Goal: Task Accomplishment & Management: Use online tool/utility

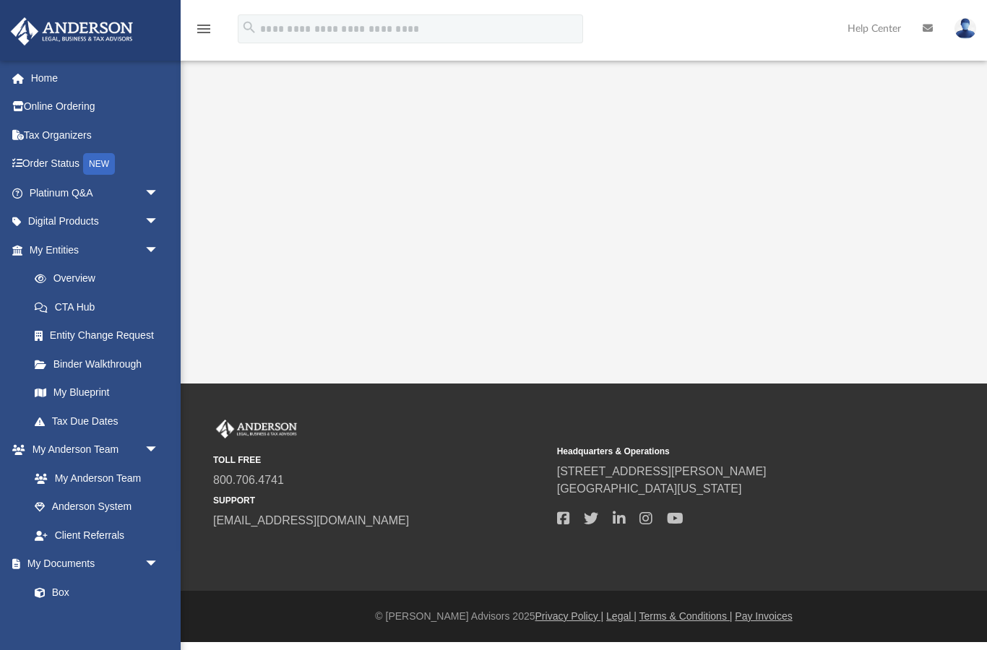
click at [149, 256] on span "arrow_drop_down" at bounding box center [159, 251] width 29 height 30
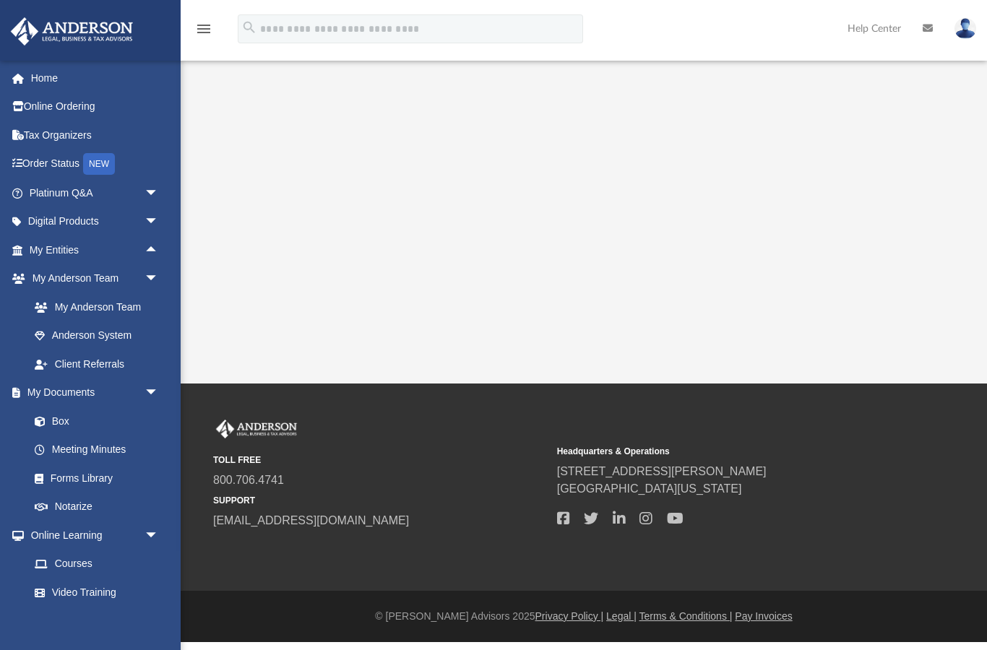
click at [164, 275] on span "arrow_drop_down" at bounding box center [159, 279] width 29 height 30
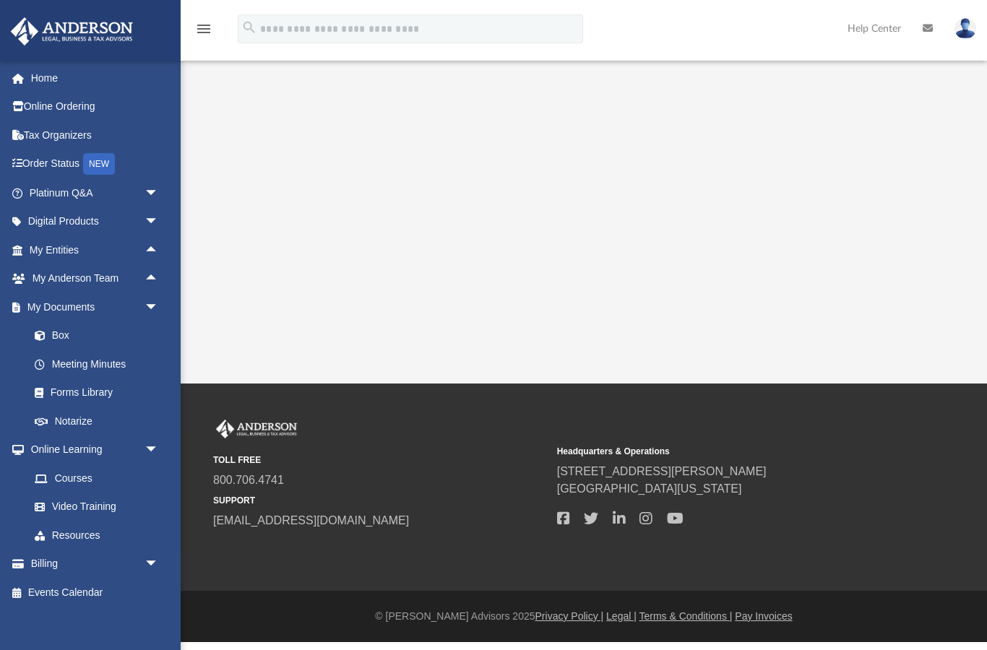
click at [72, 331] on link "Box" at bounding box center [93, 336] width 146 height 29
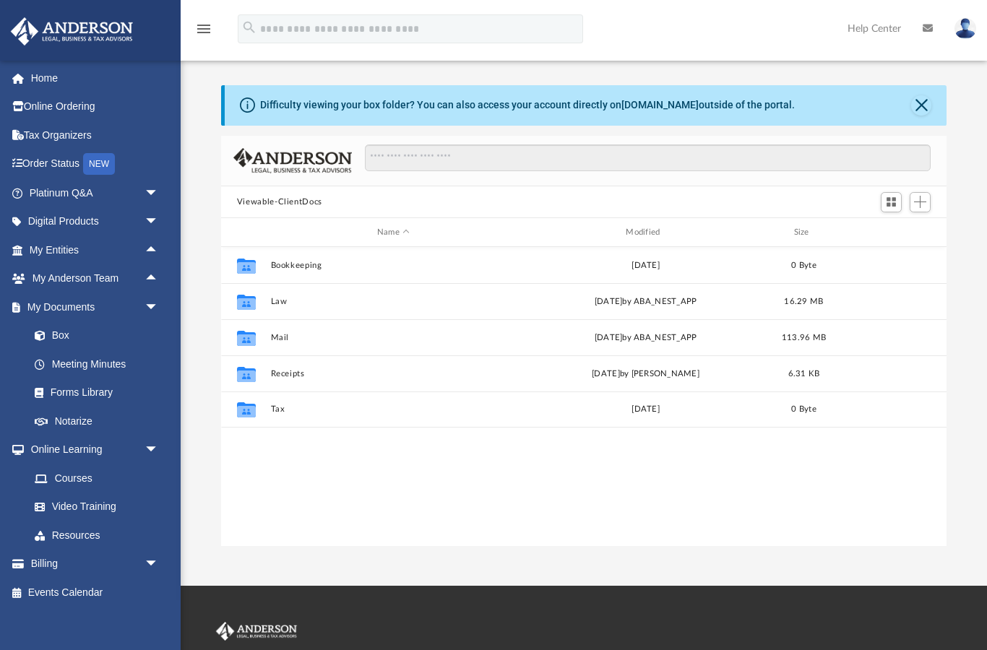
scroll to position [329, 726]
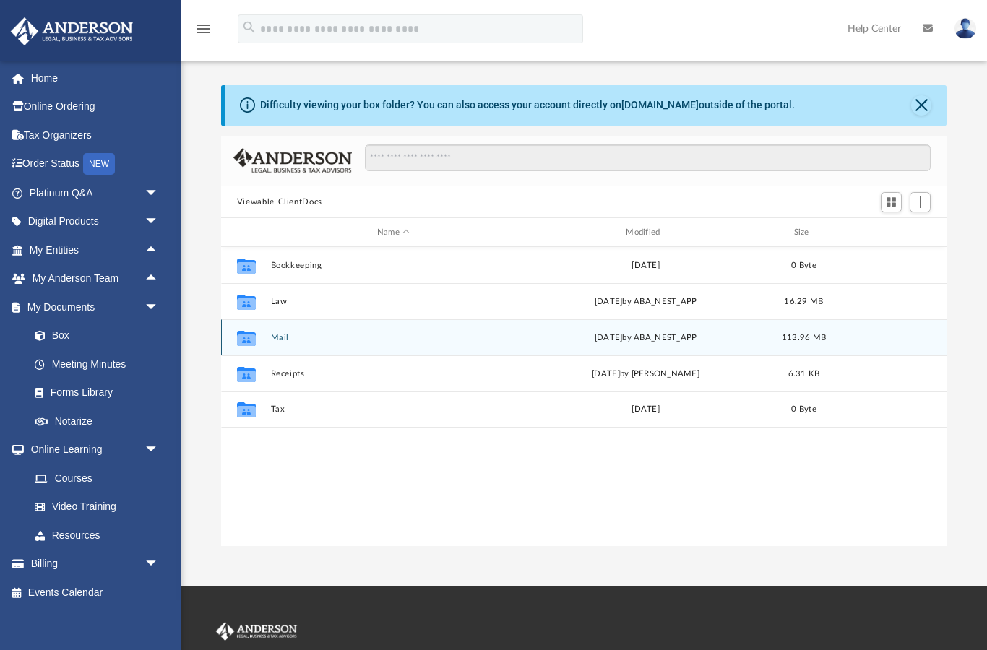
click at [291, 341] on button "Mail" at bounding box center [393, 337] width 246 height 9
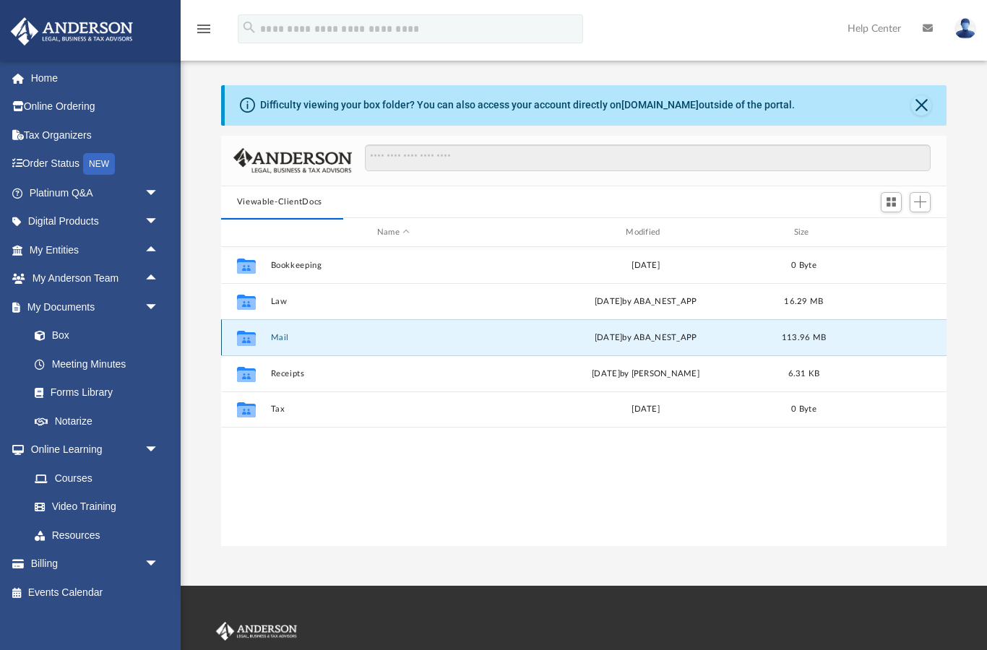
click at [278, 341] on button "Mail" at bounding box center [393, 337] width 246 height 9
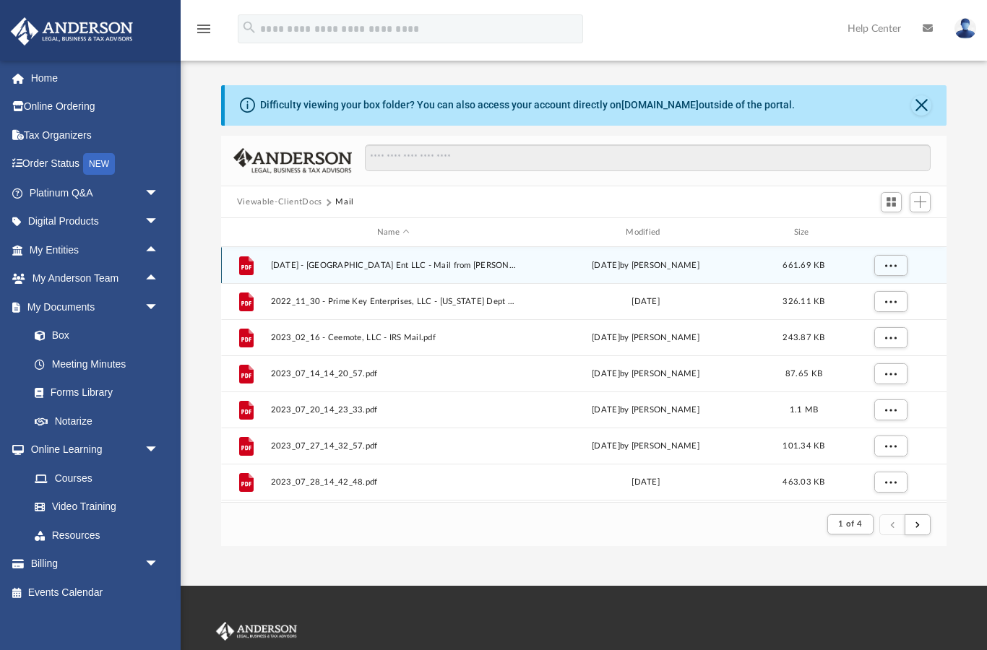
scroll to position [284, 726]
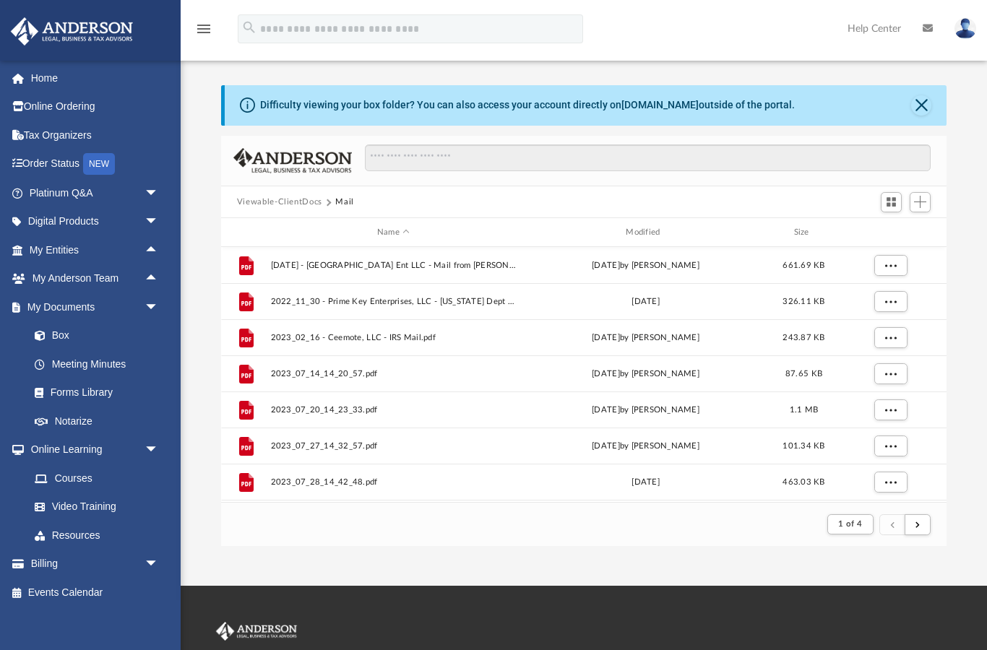
click at [862, 524] on span "1 of 4" at bounding box center [850, 524] width 24 height 8
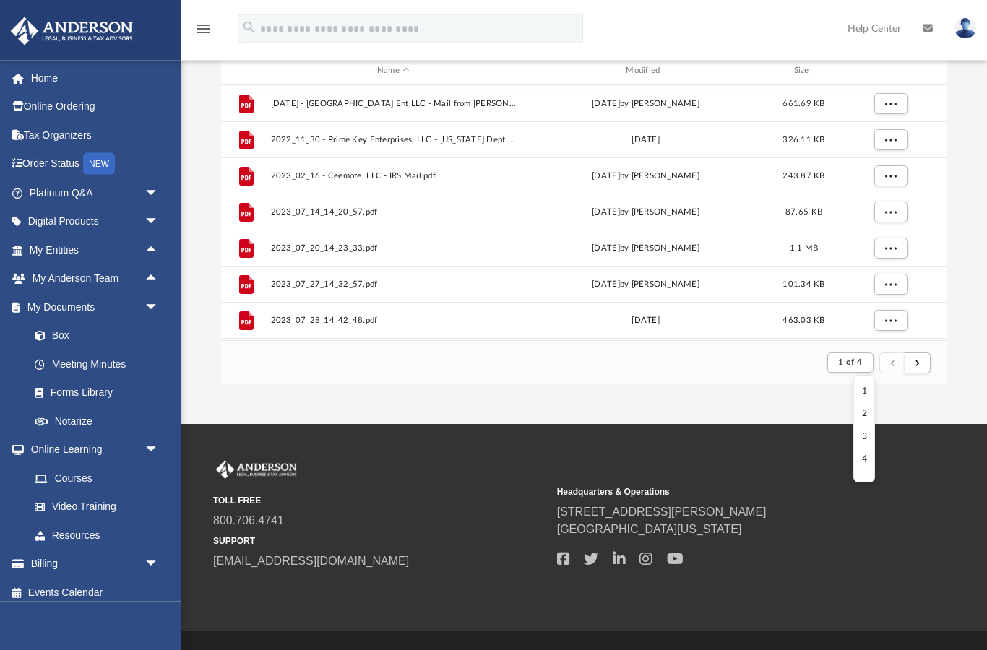
scroll to position [163, 0]
click at [866, 455] on li "4" at bounding box center [864, 458] width 5 height 15
click at [862, 366] on span "1 of 4" at bounding box center [850, 362] width 24 height 8
click at [866, 463] on li "4" at bounding box center [863, 458] width 5 height 15
click at [853, 362] on span "1 of 4" at bounding box center [850, 362] width 24 height 8
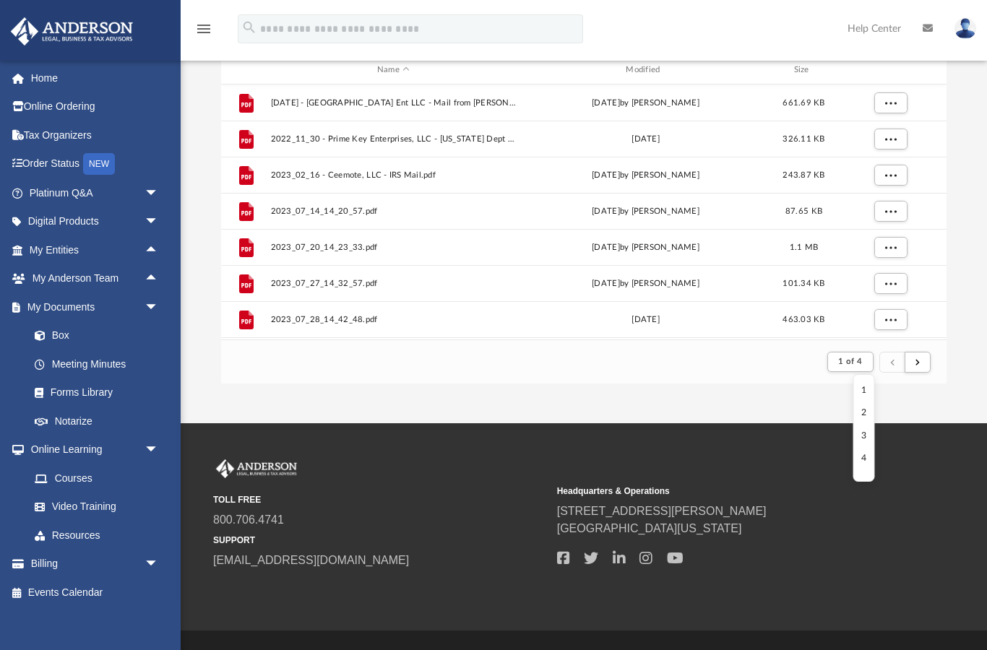
click at [866, 455] on li "4" at bounding box center [863, 458] width 5 height 15
click at [862, 358] on span "1 of 4" at bounding box center [850, 362] width 24 height 8
click at [868, 452] on ul "1 2 3 4" at bounding box center [864, 428] width 22 height 108
click at [866, 461] on li "4" at bounding box center [863, 458] width 5 height 15
click at [918, 365] on span "submit" at bounding box center [918, 362] width 4 height 8
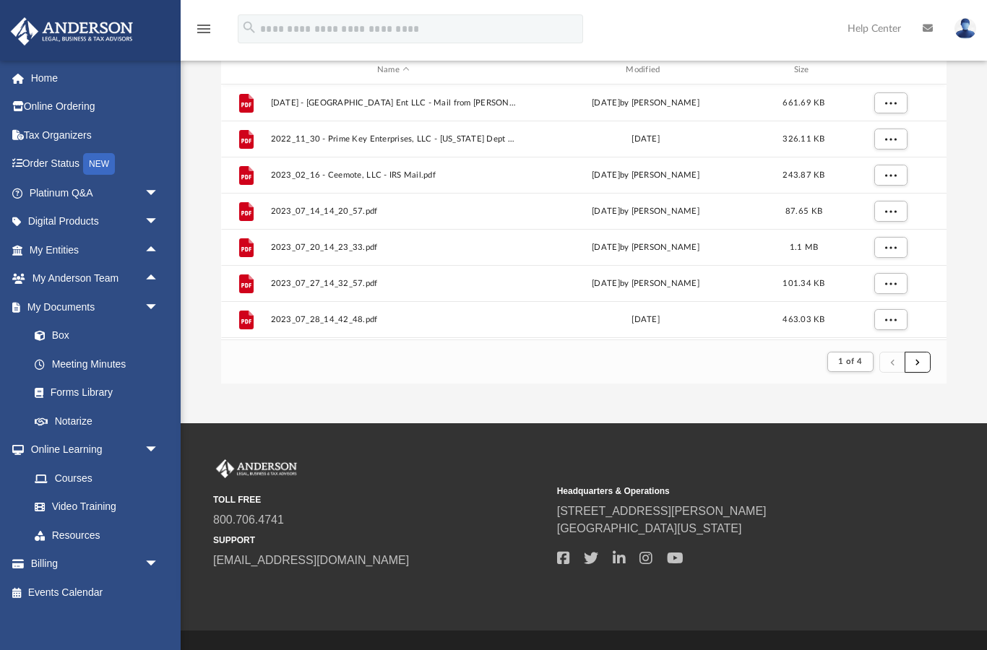
click at [914, 372] on button "submit" at bounding box center [918, 362] width 26 height 21
click at [923, 363] on button "submit" at bounding box center [918, 362] width 26 height 21
click at [911, 369] on button "submit" at bounding box center [918, 362] width 26 height 21
click at [913, 367] on button "submit" at bounding box center [918, 362] width 26 height 21
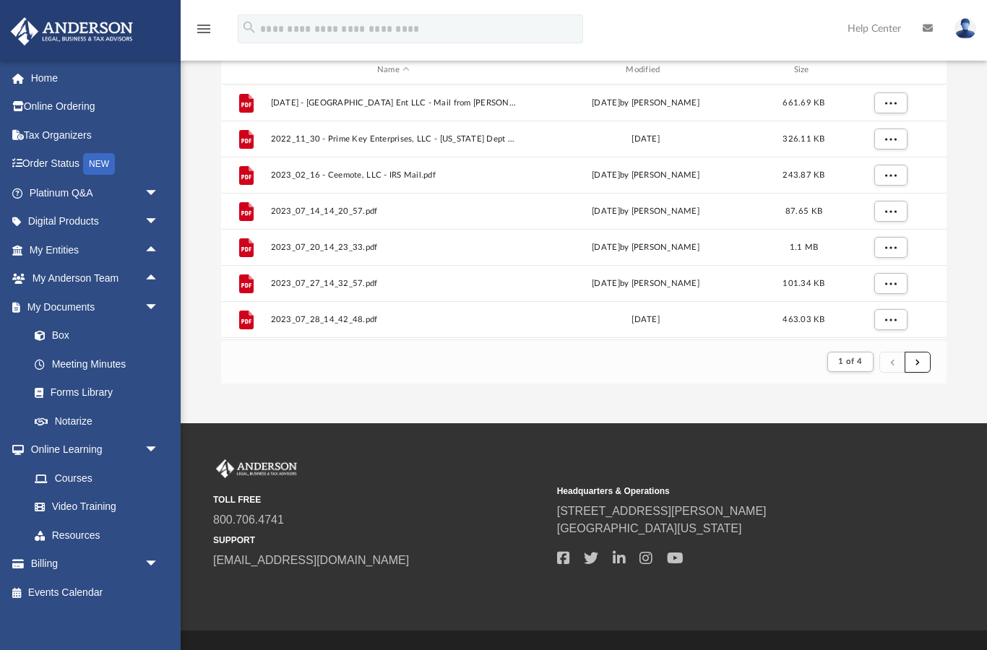
click at [911, 371] on button "submit" at bounding box center [918, 362] width 26 height 21
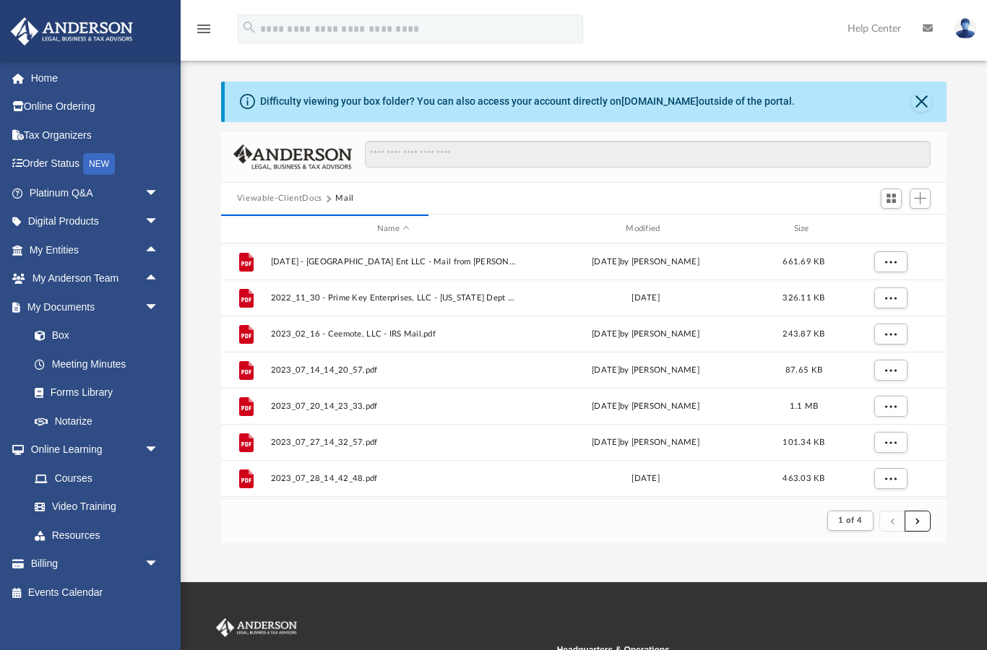
scroll to position [0, 0]
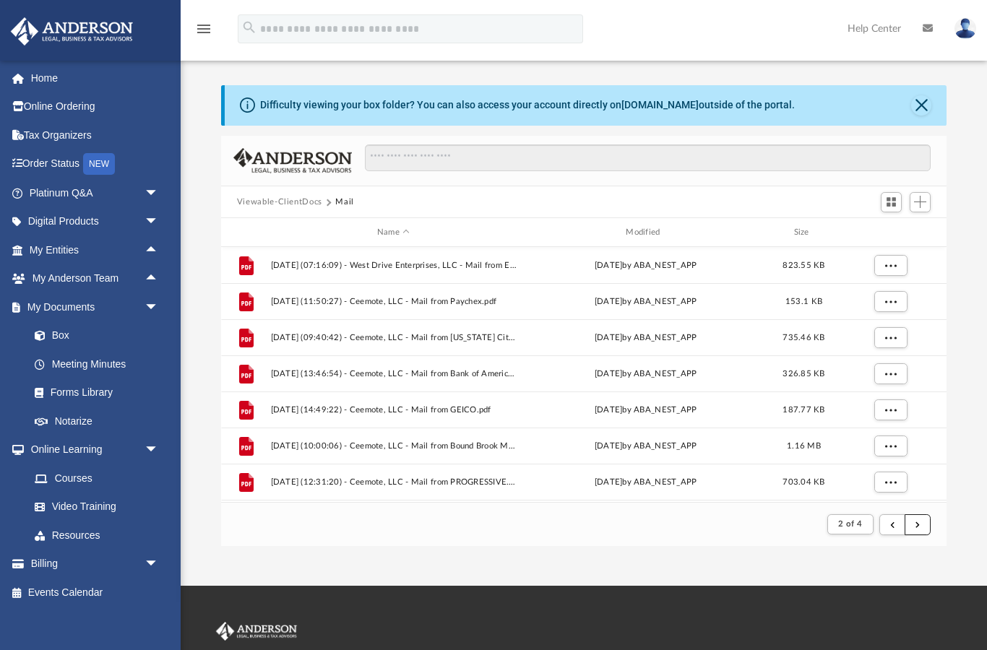
click at [925, 527] on button "submit" at bounding box center [918, 525] width 26 height 21
click at [921, 525] on button "submit" at bounding box center [918, 525] width 26 height 21
click at [920, 528] on span "submit" at bounding box center [918, 524] width 4 height 8
click at [921, 529] on button "submit" at bounding box center [918, 525] width 26 height 21
click at [921, 519] on button "submit" at bounding box center [918, 525] width 26 height 21
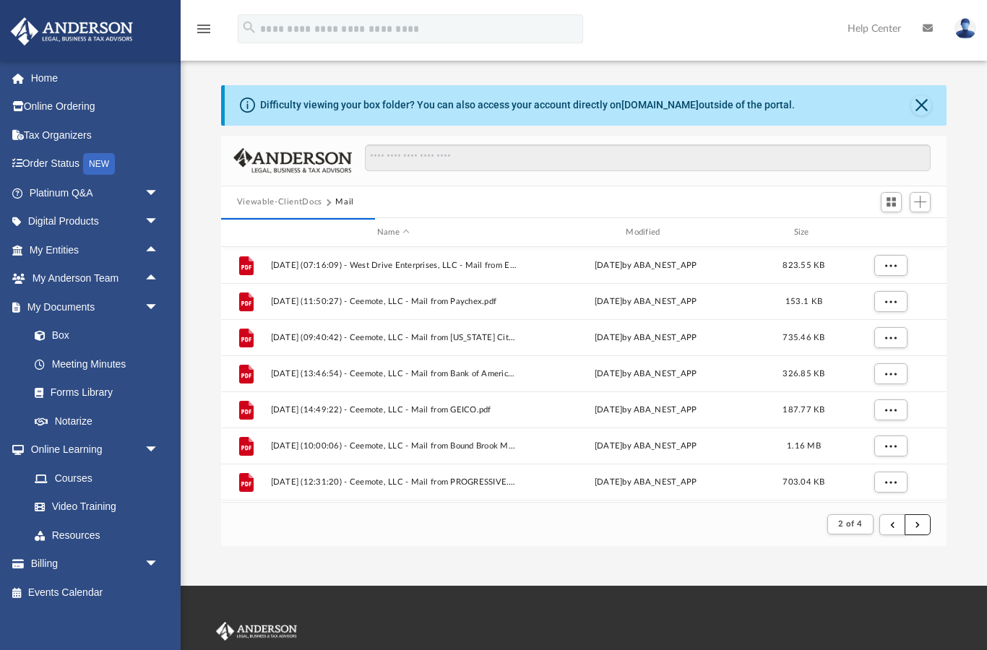
click at [919, 525] on span "submit" at bounding box center [918, 524] width 4 height 8
click at [919, 517] on button "submit" at bounding box center [918, 525] width 26 height 21
click at [919, 521] on span "submit" at bounding box center [918, 524] width 4 height 8
click at [919, 524] on span "submit" at bounding box center [918, 524] width 4 height 8
click at [919, 525] on span "submit" at bounding box center [918, 524] width 4 height 8
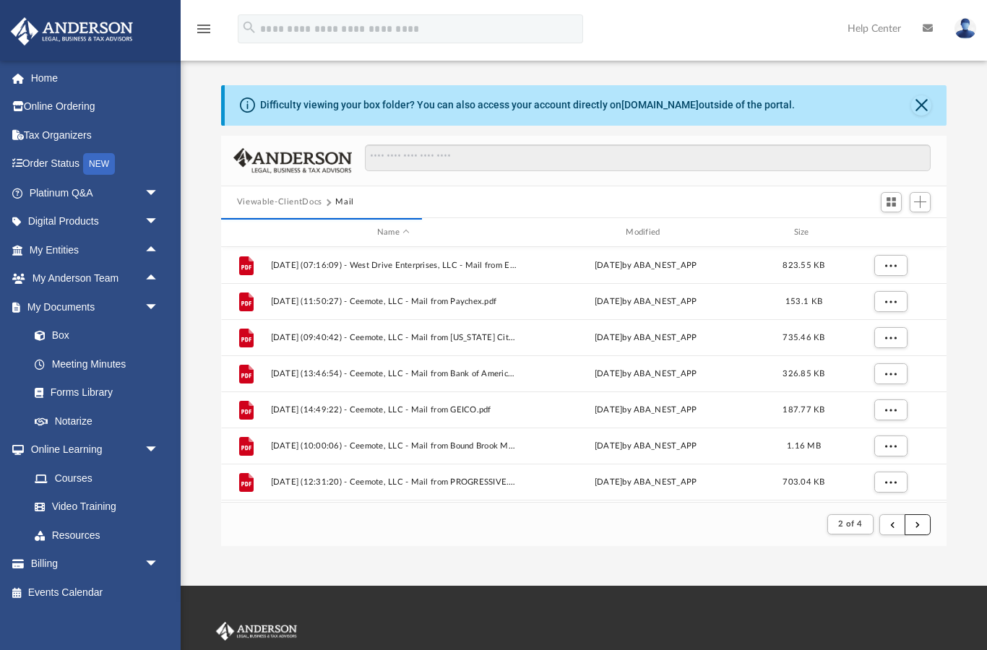
click at [924, 519] on button "submit" at bounding box center [918, 525] width 26 height 21
click at [918, 528] on span "submit" at bounding box center [918, 524] width 4 height 8
click at [913, 529] on button "submit" at bounding box center [918, 525] width 26 height 21
click at [916, 531] on button "submit" at bounding box center [918, 525] width 26 height 21
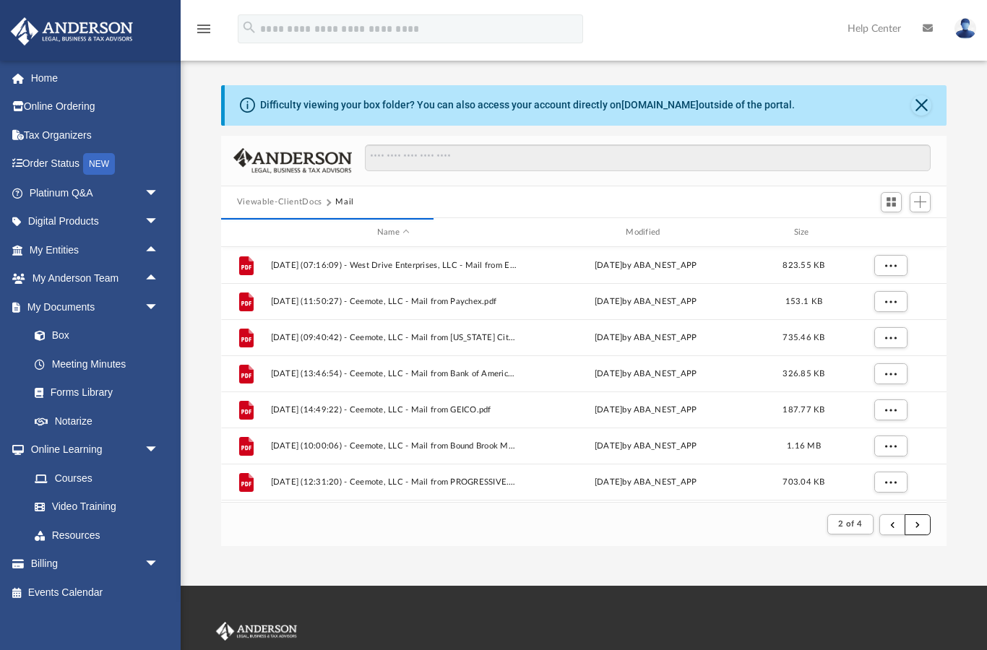
click at [915, 530] on button "submit" at bounding box center [918, 525] width 26 height 21
click at [913, 520] on button "submit" at bounding box center [918, 525] width 26 height 21
click at [913, 519] on button "submit" at bounding box center [918, 525] width 26 height 21
click at [918, 526] on span "submit" at bounding box center [918, 524] width 4 height 8
click at [917, 525] on span "submit" at bounding box center [918, 524] width 4 height 8
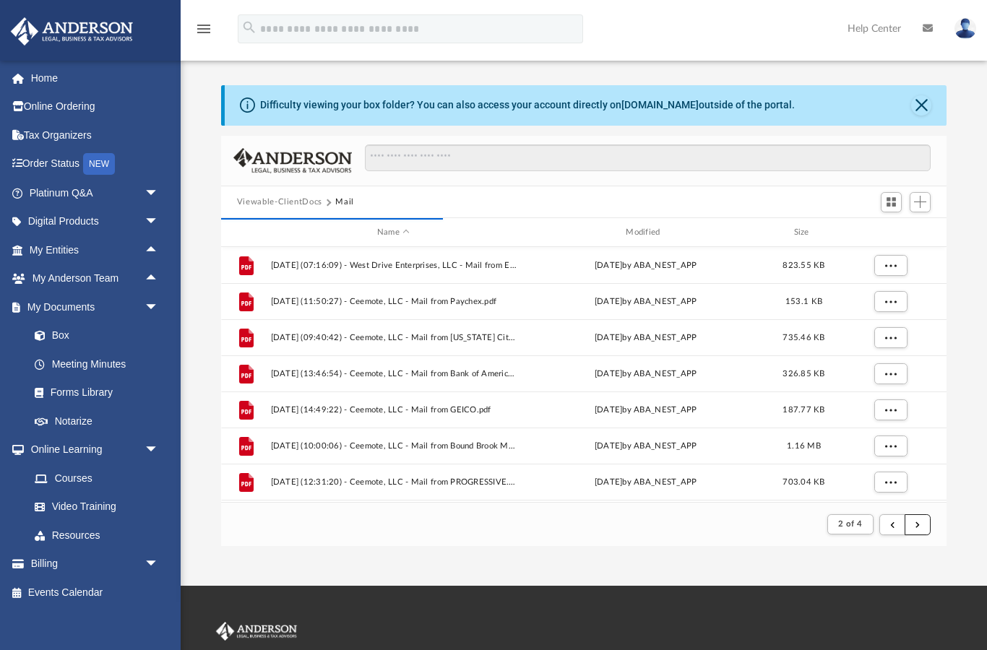
click at [916, 531] on button "submit" at bounding box center [918, 525] width 26 height 21
click at [917, 520] on span "submit" at bounding box center [918, 524] width 4 height 8
click at [917, 528] on span "submit" at bounding box center [918, 524] width 4 height 8
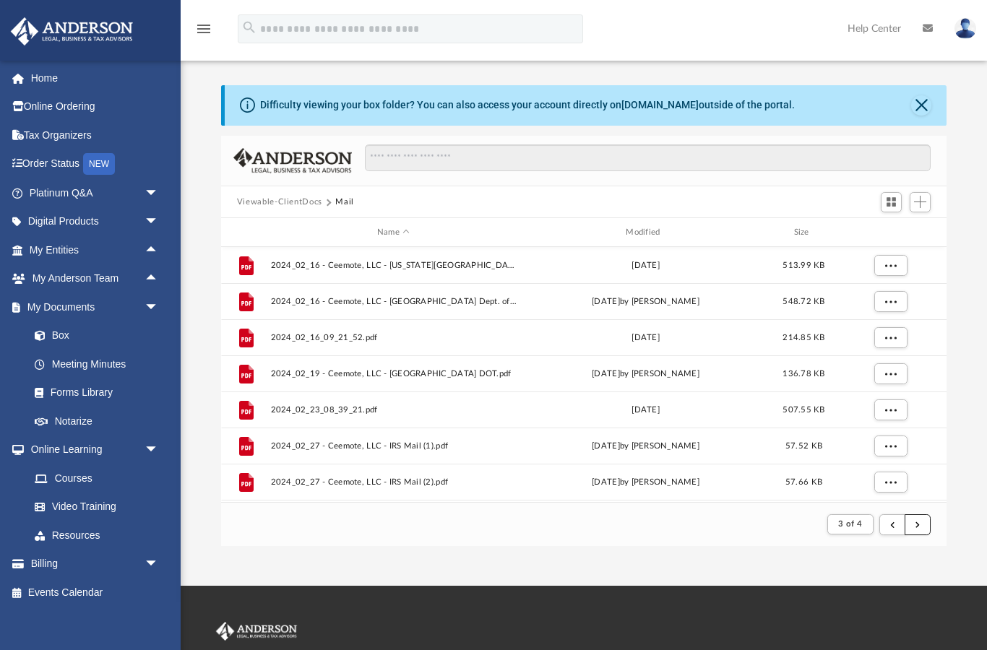
click at [924, 523] on button "submit" at bounding box center [918, 525] width 26 height 21
click at [921, 521] on button "submit" at bounding box center [918, 525] width 26 height 21
click at [919, 522] on span "submit" at bounding box center [918, 524] width 4 height 8
click at [921, 520] on button "submit" at bounding box center [918, 525] width 26 height 21
click at [919, 522] on span "submit" at bounding box center [918, 524] width 4 height 8
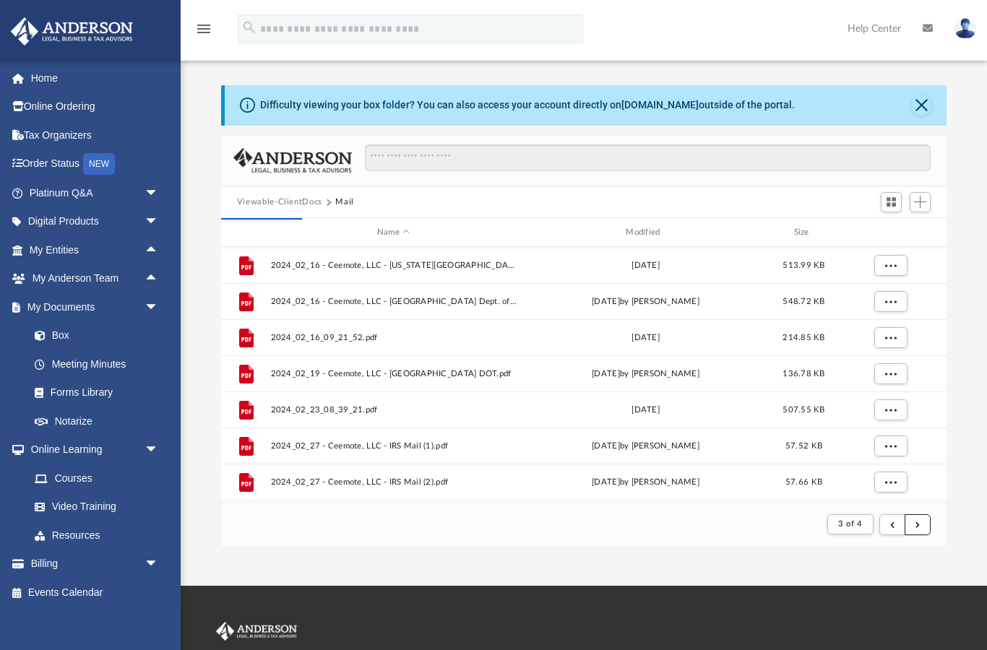
click at [923, 520] on button "submit" at bounding box center [918, 525] width 26 height 21
click at [924, 519] on button "submit" at bounding box center [918, 525] width 26 height 21
click at [923, 522] on button "submit" at bounding box center [918, 525] width 26 height 21
click at [924, 520] on button "submit" at bounding box center [918, 525] width 26 height 21
click at [924, 515] on button "submit" at bounding box center [918, 525] width 26 height 21
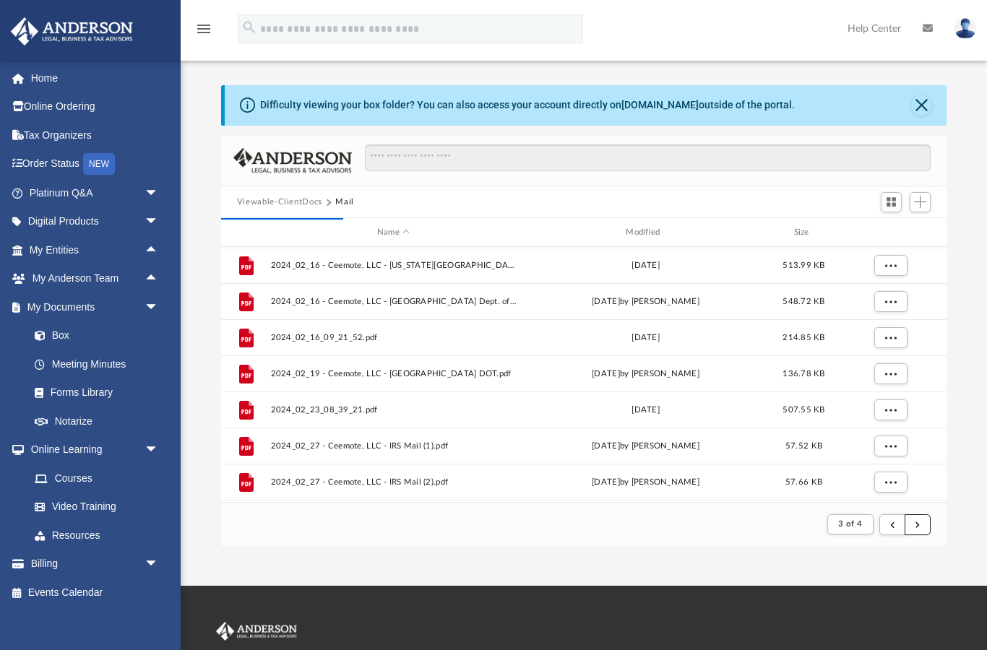
click at [921, 516] on button "submit" at bounding box center [918, 525] width 26 height 21
click at [921, 519] on button "submit" at bounding box center [918, 525] width 26 height 21
click at [921, 518] on button "submit" at bounding box center [918, 525] width 26 height 21
click at [921, 517] on button "submit" at bounding box center [918, 525] width 26 height 21
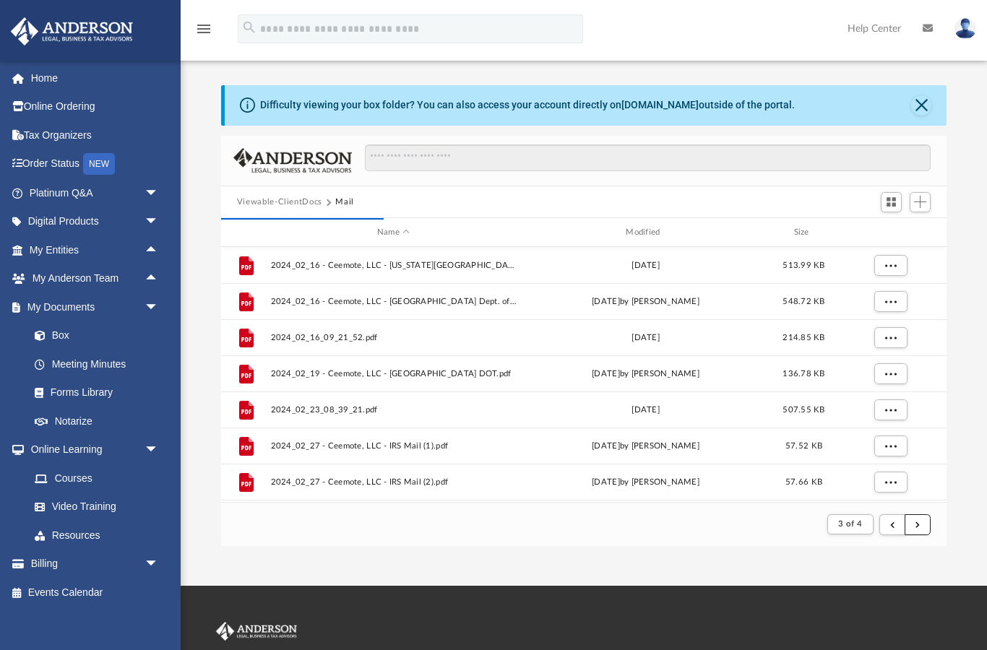
click at [914, 516] on button "submit" at bounding box center [918, 525] width 26 height 21
click at [923, 518] on button "submit" at bounding box center [918, 525] width 26 height 21
click at [924, 517] on button "submit" at bounding box center [918, 525] width 26 height 21
click at [928, 517] on button "submit" at bounding box center [918, 525] width 26 height 21
click at [926, 517] on button "submit" at bounding box center [918, 525] width 26 height 21
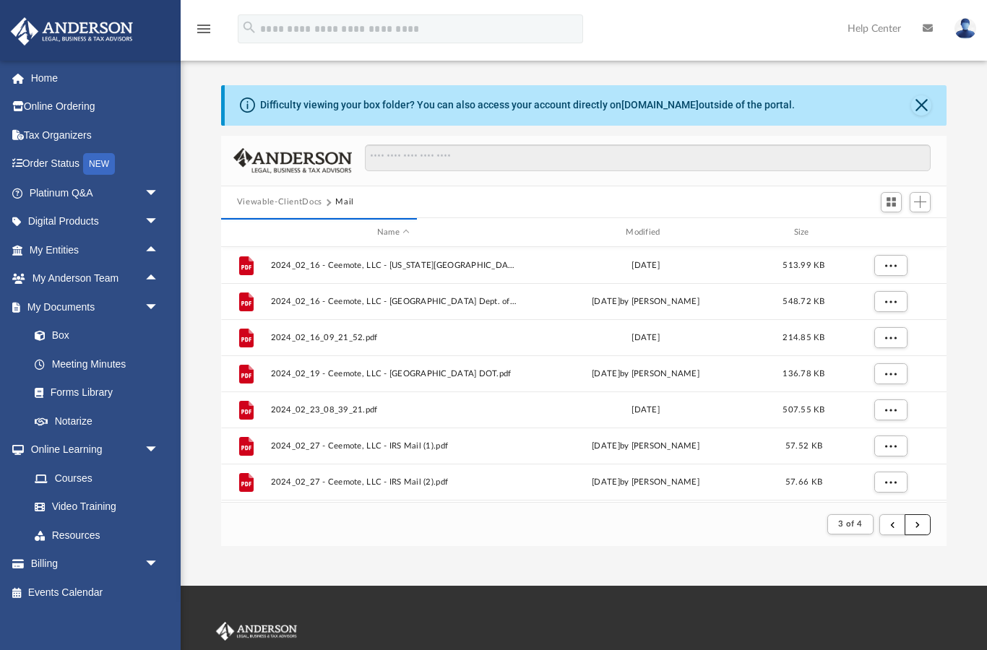
click at [929, 515] on button "submit" at bounding box center [918, 525] width 26 height 21
click at [922, 512] on div at bounding box center [904, 525] width 51 height 27
click at [925, 515] on button "submit" at bounding box center [918, 525] width 26 height 21
click at [919, 517] on button "submit" at bounding box center [918, 525] width 26 height 21
click at [922, 516] on button "submit" at bounding box center [918, 525] width 26 height 21
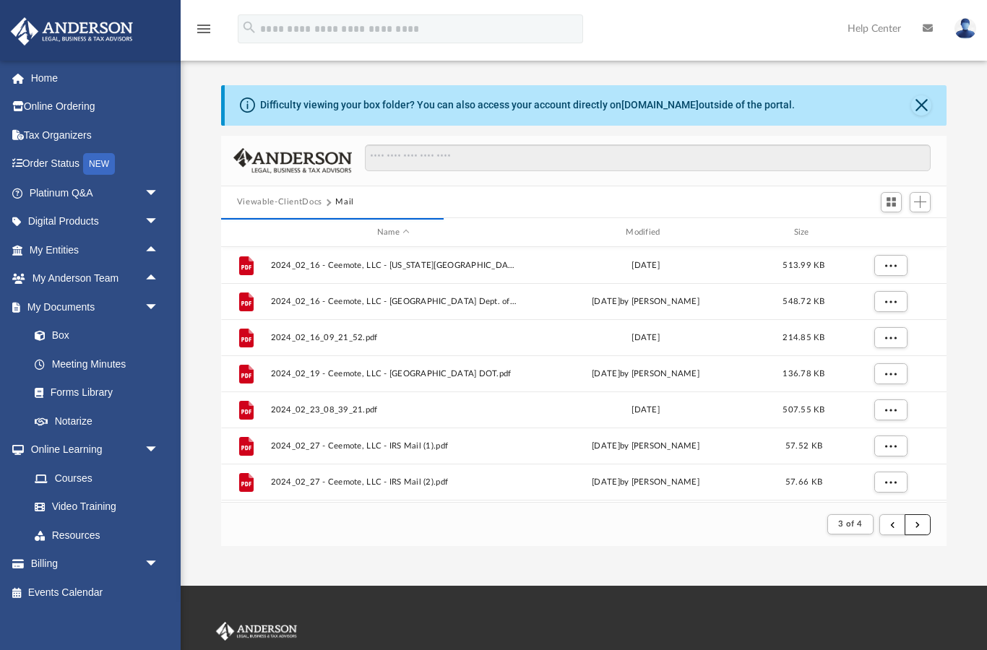
click at [922, 517] on button "submit" at bounding box center [918, 525] width 26 height 21
click at [921, 515] on button "submit" at bounding box center [918, 525] width 26 height 21
click at [923, 517] on button "submit" at bounding box center [918, 525] width 26 height 21
click at [922, 517] on button "submit" at bounding box center [918, 525] width 26 height 21
click at [923, 520] on button "submit" at bounding box center [918, 525] width 26 height 21
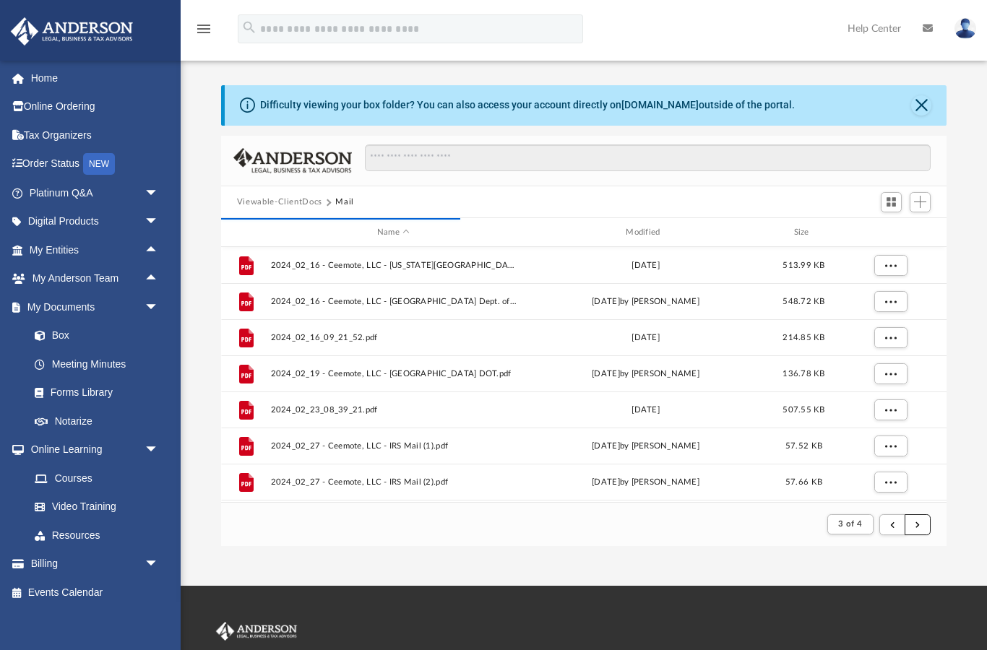
click at [925, 517] on button "submit" at bounding box center [918, 525] width 26 height 21
click at [930, 519] on button "submit" at bounding box center [918, 525] width 26 height 21
click at [926, 524] on button "submit" at bounding box center [918, 525] width 26 height 21
click at [921, 517] on button "submit" at bounding box center [918, 525] width 26 height 21
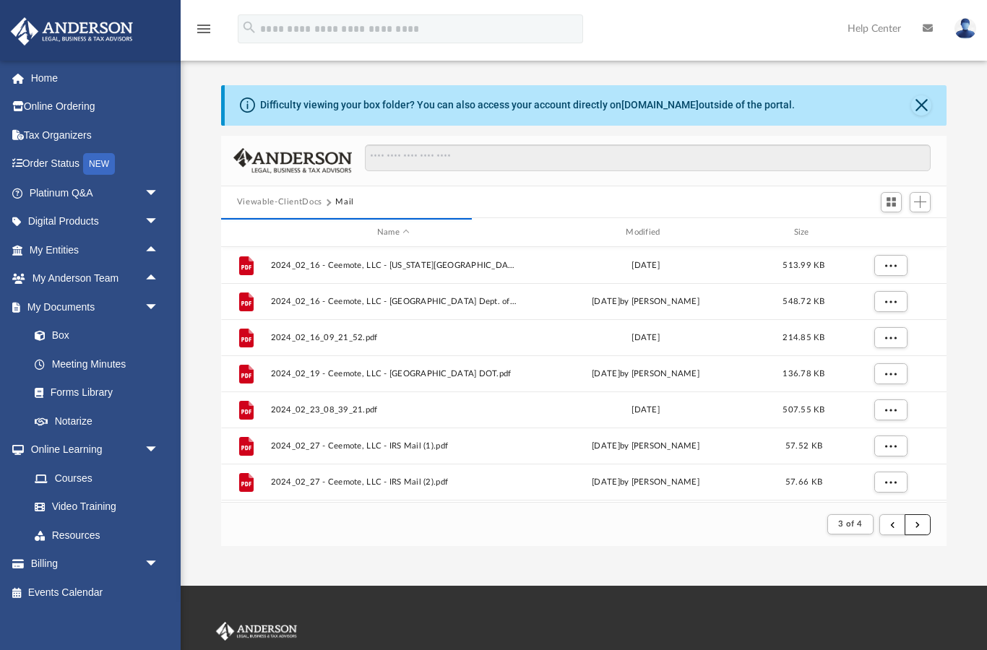
click at [921, 515] on button "submit" at bounding box center [918, 525] width 26 height 21
click at [926, 515] on button "submit" at bounding box center [918, 525] width 26 height 21
click at [921, 516] on button "submit" at bounding box center [918, 525] width 26 height 21
click at [921, 517] on button "submit" at bounding box center [918, 525] width 26 height 21
click at [920, 517] on button "submit" at bounding box center [918, 525] width 26 height 21
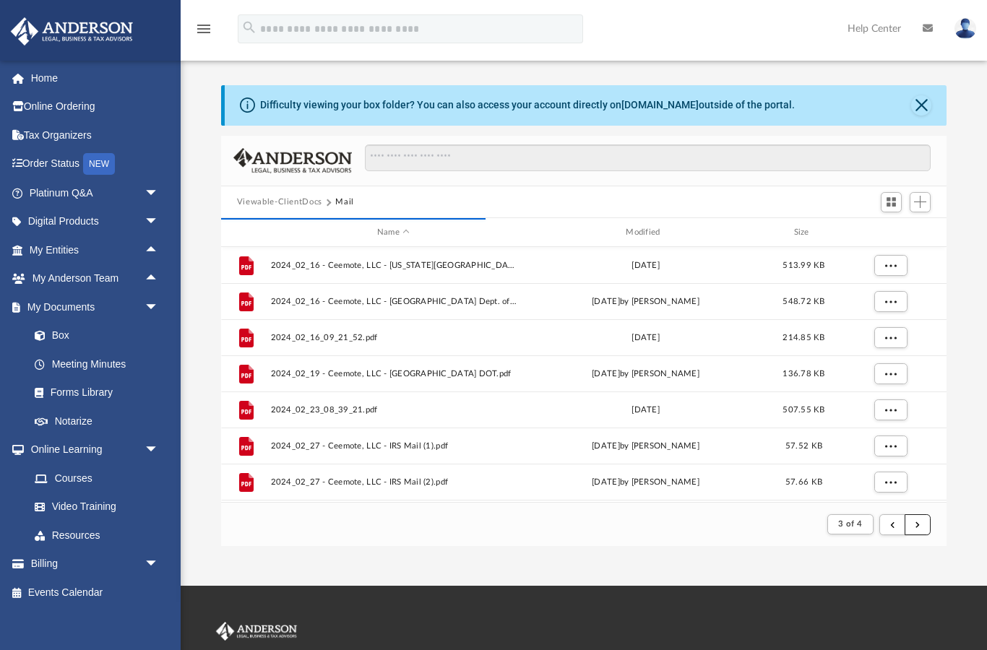
click at [923, 517] on button "submit" at bounding box center [918, 525] width 26 height 21
click at [926, 517] on button "submit" at bounding box center [918, 525] width 26 height 21
click at [924, 521] on button "submit" at bounding box center [918, 525] width 26 height 21
click at [924, 514] on body "X Get a chance to win 6 months of Platinum for free just by filling out this su…" at bounding box center [493, 422] width 987 height 845
click at [924, 517] on button "submit" at bounding box center [918, 525] width 26 height 21
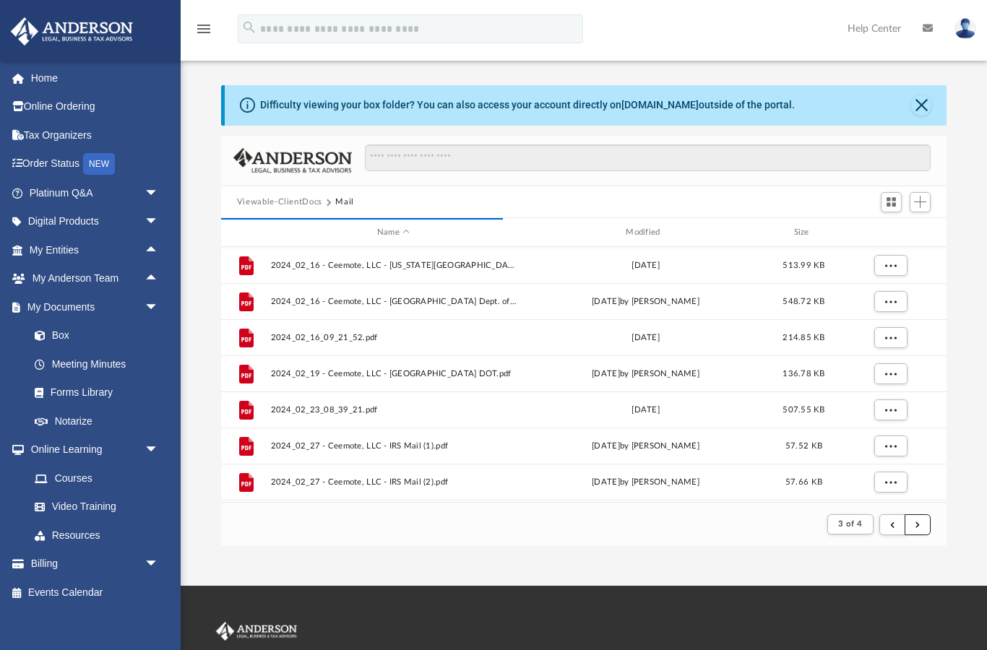
click at [922, 516] on button "submit" at bounding box center [918, 525] width 26 height 21
click at [920, 515] on button "submit" at bounding box center [918, 525] width 26 height 21
click at [924, 519] on button "submit" at bounding box center [918, 525] width 26 height 21
click at [924, 513] on div at bounding box center [904, 525] width 51 height 27
click at [929, 519] on button "submit" at bounding box center [918, 525] width 26 height 21
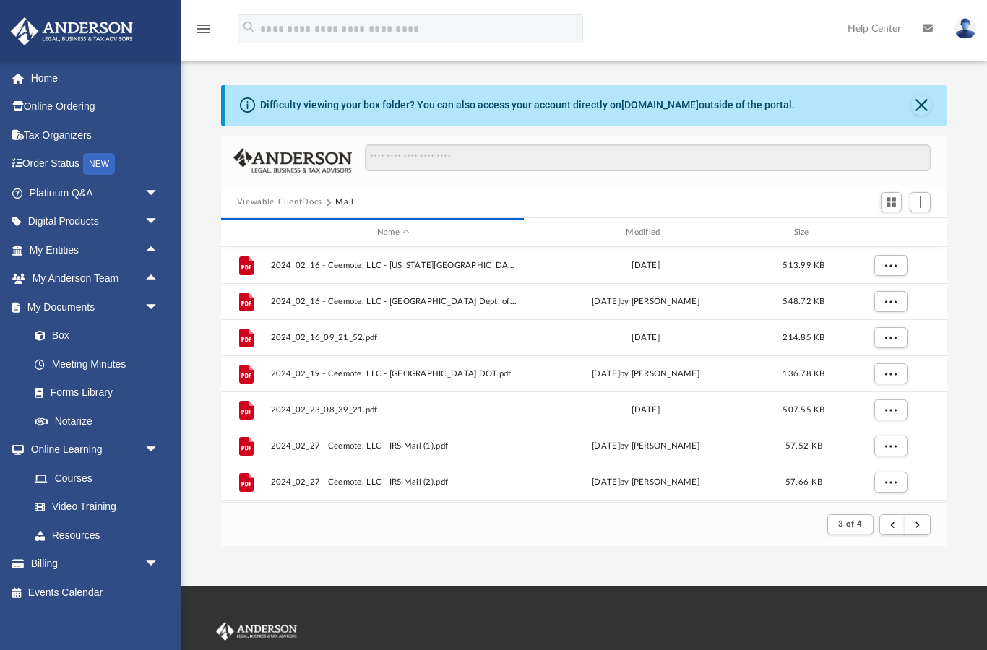
click at [928, 514] on div at bounding box center [904, 525] width 51 height 27
click at [925, 515] on button "submit" at bounding box center [918, 525] width 26 height 21
click at [927, 517] on button "submit" at bounding box center [918, 525] width 26 height 21
click at [923, 512] on div at bounding box center [904, 525] width 51 height 27
click at [923, 515] on button "submit" at bounding box center [918, 525] width 26 height 21
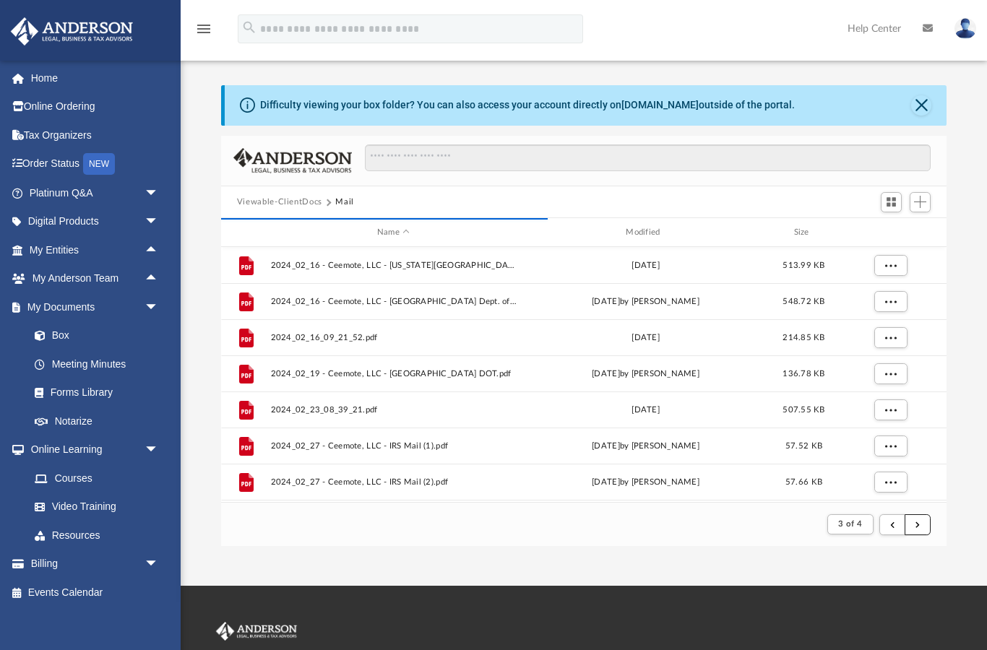
click at [921, 517] on button "submit" at bounding box center [918, 525] width 26 height 21
click at [922, 517] on button "submit" at bounding box center [918, 525] width 26 height 21
click at [924, 517] on button "submit" at bounding box center [918, 525] width 26 height 21
click at [926, 517] on button "submit" at bounding box center [918, 525] width 26 height 21
click at [924, 518] on button "submit" at bounding box center [918, 525] width 26 height 21
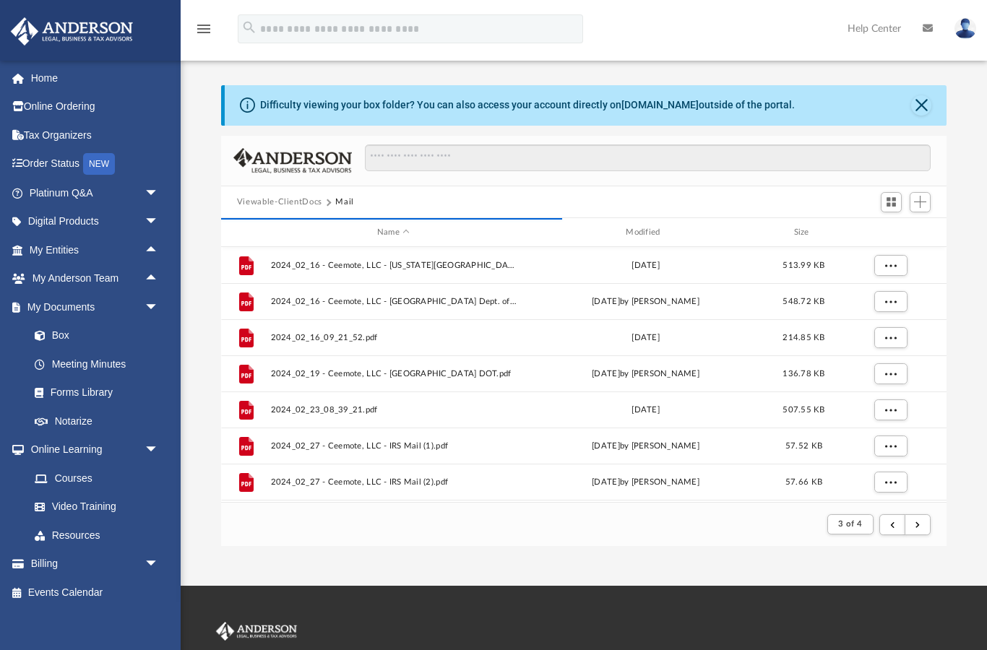
click at [922, 512] on div at bounding box center [904, 525] width 51 height 27
click at [924, 519] on button "submit" at bounding box center [918, 525] width 26 height 21
click at [926, 516] on button "submit" at bounding box center [918, 525] width 26 height 21
click at [920, 516] on button "submit" at bounding box center [918, 525] width 26 height 21
click at [929, 520] on button "submit" at bounding box center [918, 525] width 26 height 21
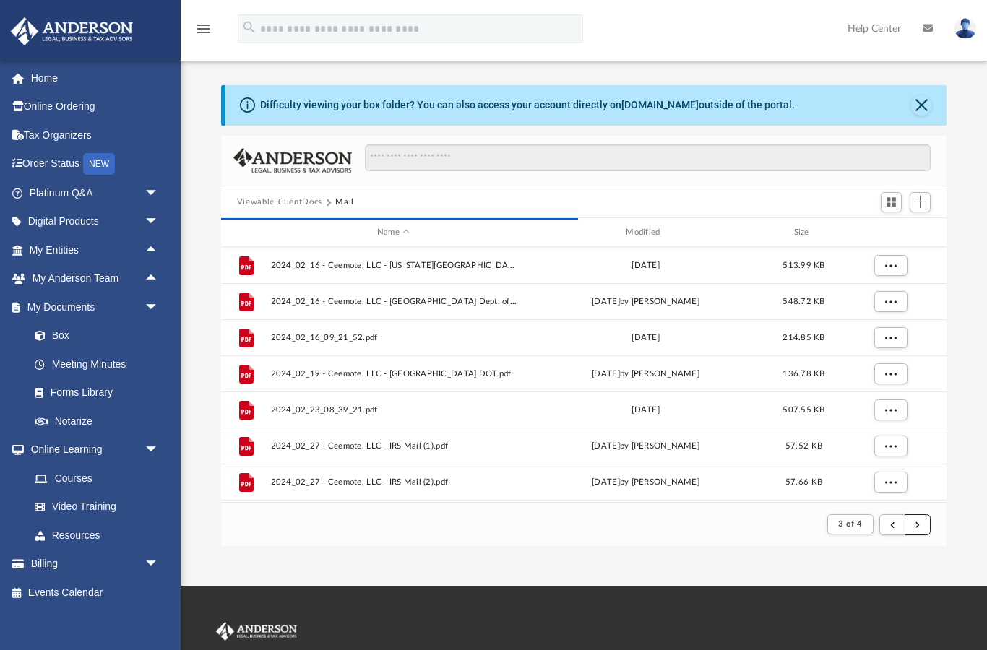
click at [924, 517] on button "submit" at bounding box center [918, 525] width 26 height 21
click at [926, 520] on button "submit" at bounding box center [918, 525] width 26 height 21
click at [924, 519] on button "submit" at bounding box center [918, 525] width 26 height 21
click at [927, 518] on button "submit" at bounding box center [918, 525] width 26 height 21
click at [925, 517] on button "submit" at bounding box center [918, 525] width 26 height 21
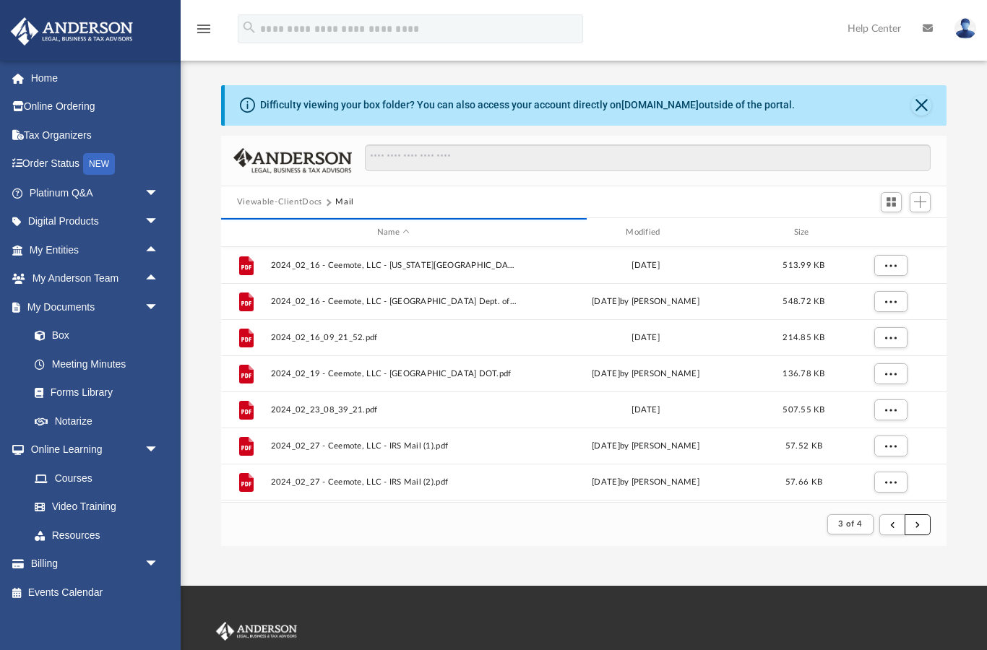
click at [921, 516] on button "submit" at bounding box center [918, 525] width 26 height 21
click at [924, 517] on button "submit" at bounding box center [918, 525] width 26 height 21
click at [924, 519] on button "submit" at bounding box center [918, 525] width 26 height 21
click at [924, 516] on button "submit" at bounding box center [918, 525] width 26 height 21
click at [922, 516] on button "submit" at bounding box center [918, 525] width 26 height 21
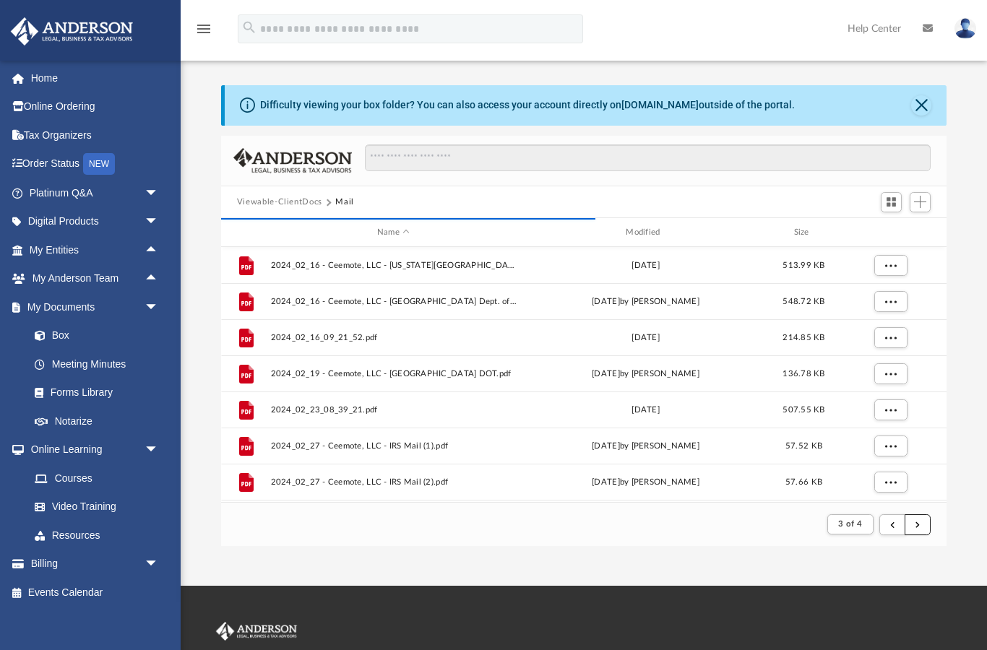
click at [921, 515] on button "submit" at bounding box center [918, 525] width 26 height 21
click at [926, 520] on button "submit" at bounding box center [918, 525] width 26 height 21
click at [924, 516] on button "submit" at bounding box center [918, 525] width 26 height 21
click at [932, 515] on div "3 of 4" at bounding box center [880, 525] width 110 height 27
click at [926, 521] on button "submit" at bounding box center [918, 525] width 26 height 21
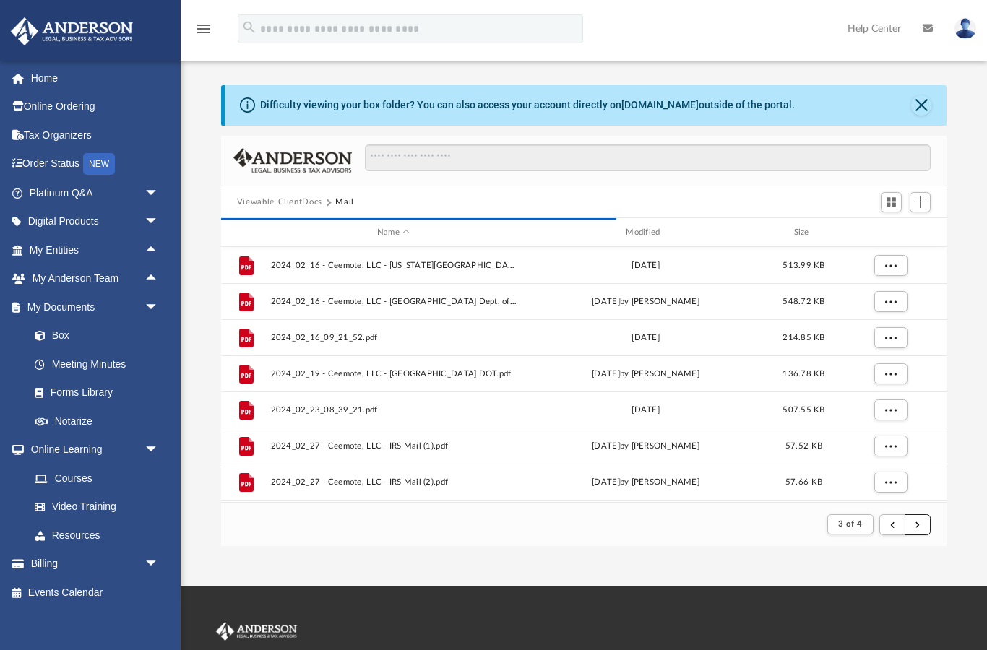
click at [917, 525] on span "submit" at bounding box center [918, 524] width 4 height 8
click at [921, 522] on button "submit" at bounding box center [918, 525] width 26 height 21
click at [915, 533] on button "submit" at bounding box center [918, 525] width 26 height 21
click at [924, 522] on button "submit" at bounding box center [918, 525] width 26 height 21
click at [923, 528] on button "submit" at bounding box center [918, 525] width 26 height 21
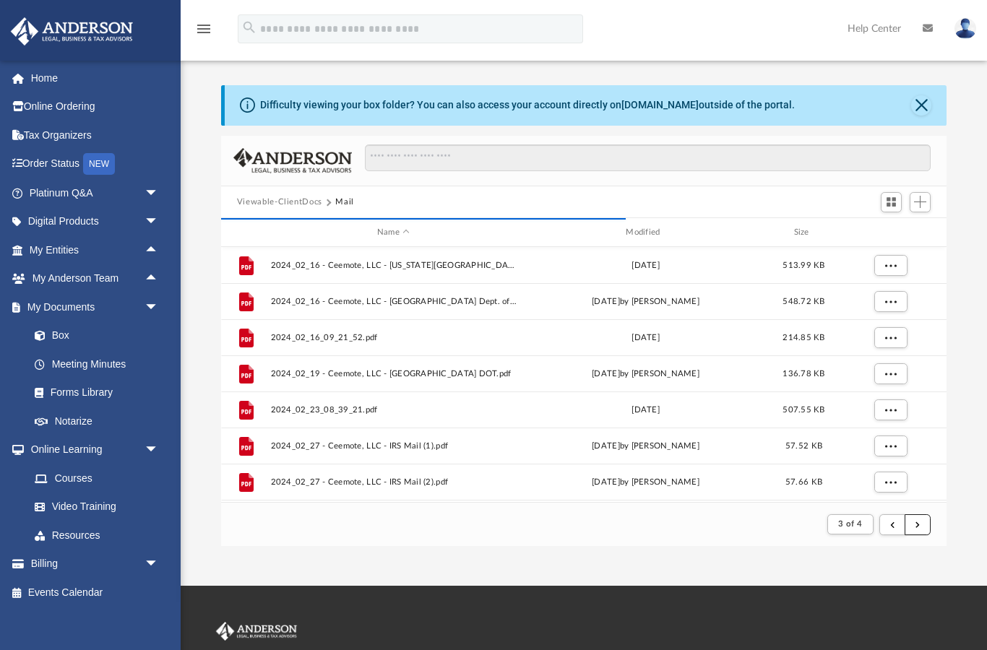
click at [922, 522] on button "submit" at bounding box center [918, 525] width 26 height 21
click at [922, 524] on button "submit" at bounding box center [918, 525] width 26 height 21
click at [921, 525] on button "submit" at bounding box center [918, 525] width 26 height 21
click at [922, 524] on button "submit" at bounding box center [918, 525] width 26 height 21
click at [921, 524] on button "submit" at bounding box center [918, 525] width 26 height 21
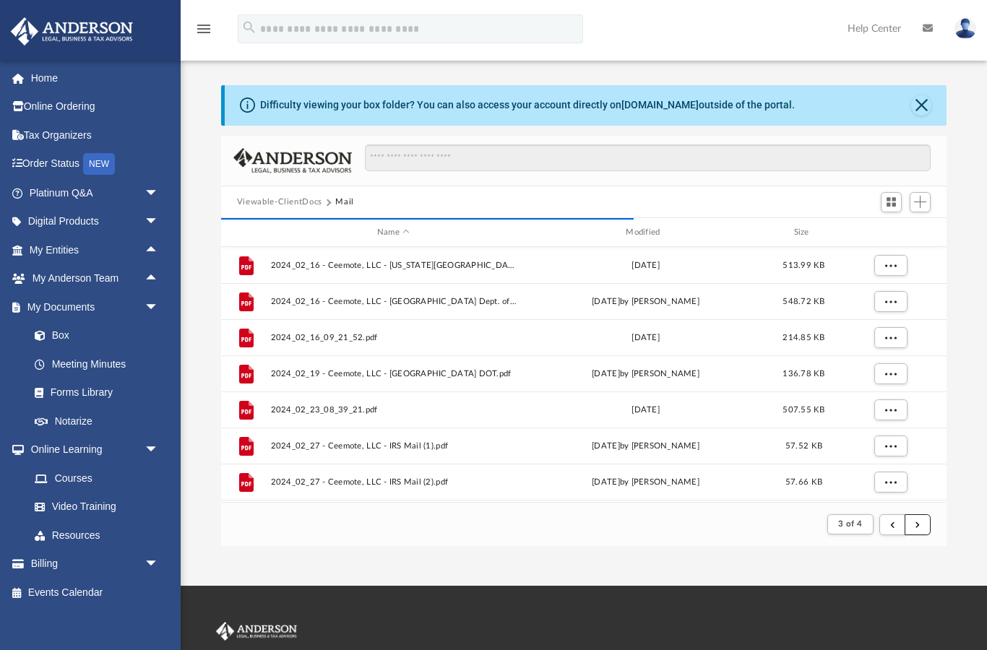
click at [921, 525] on button "submit" at bounding box center [918, 525] width 26 height 21
click at [923, 520] on button "submit" at bounding box center [918, 525] width 26 height 21
click at [924, 525] on button "submit" at bounding box center [918, 525] width 26 height 21
click at [924, 522] on button "submit" at bounding box center [918, 525] width 26 height 21
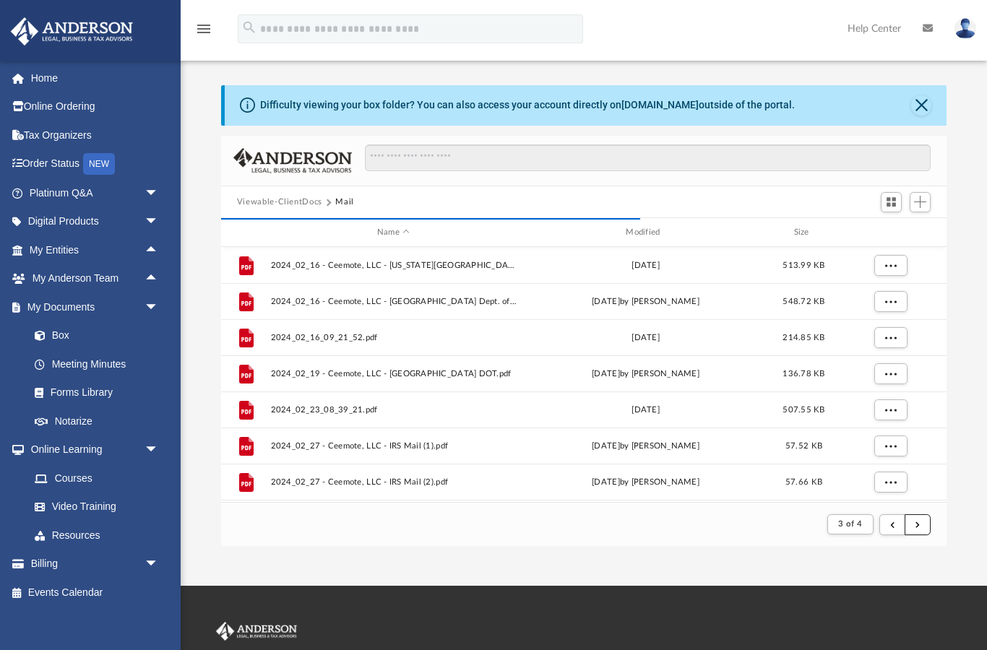
click at [924, 527] on button "submit" at bounding box center [918, 525] width 26 height 21
click at [923, 524] on button "submit" at bounding box center [918, 525] width 26 height 21
click at [923, 530] on button "submit" at bounding box center [918, 525] width 26 height 21
click at [925, 525] on button "submit" at bounding box center [918, 525] width 26 height 21
click at [931, 520] on button "submit" at bounding box center [918, 525] width 26 height 21
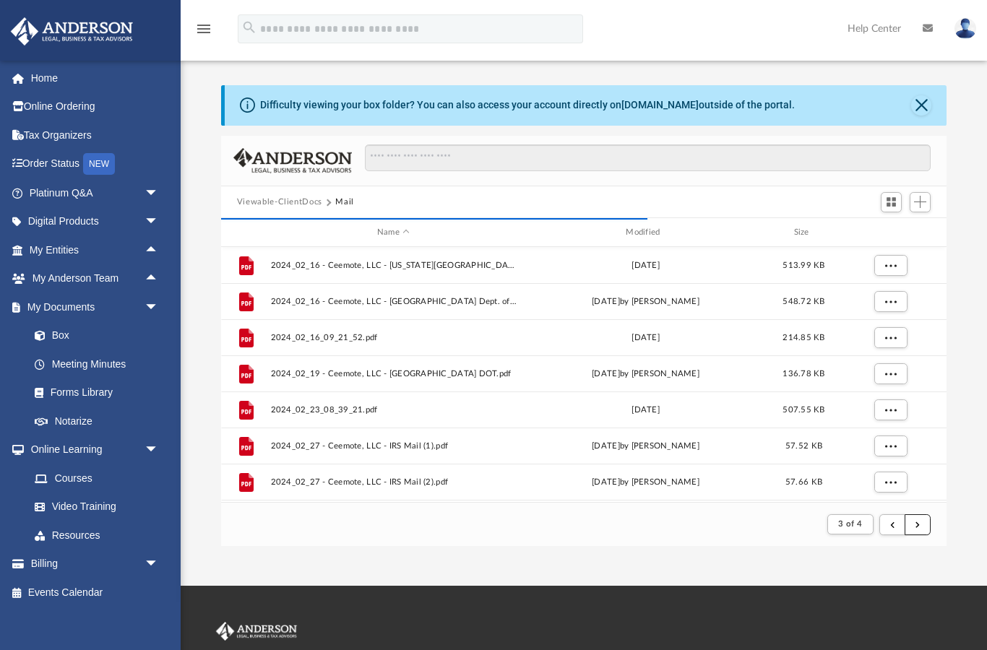
click at [927, 525] on button "submit" at bounding box center [918, 525] width 26 height 21
click at [926, 530] on button "submit" at bounding box center [918, 525] width 26 height 21
click at [920, 522] on span "submit" at bounding box center [918, 524] width 4 height 8
click at [919, 520] on span "submit" at bounding box center [918, 524] width 4 height 8
click at [920, 520] on span "submit" at bounding box center [918, 524] width 4 height 8
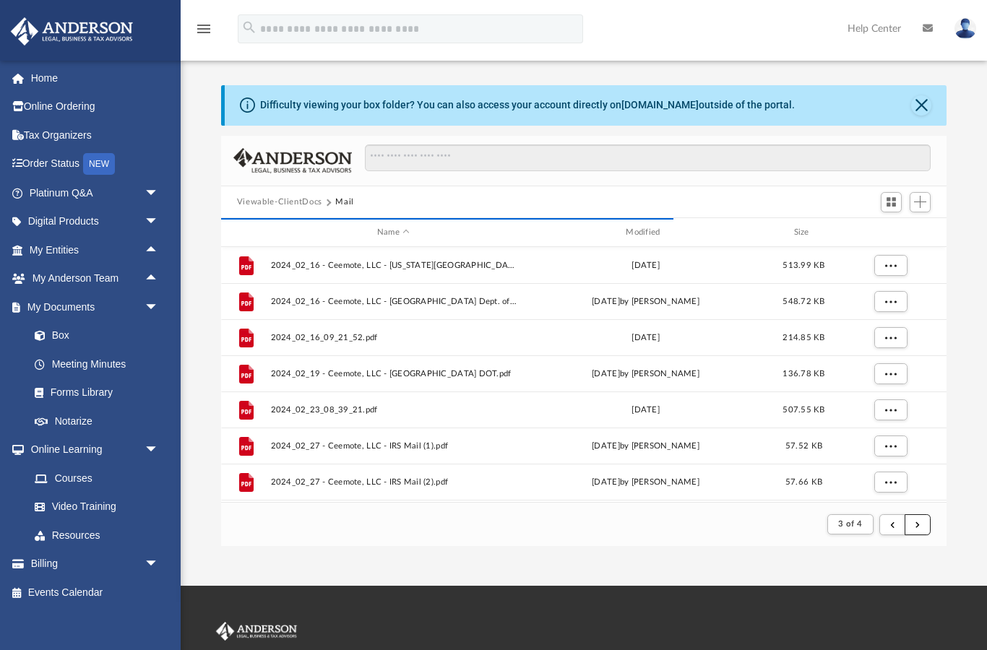
click at [919, 517] on button "submit" at bounding box center [918, 525] width 26 height 21
click at [918, 520] on span "submit" at bounding box center [918, 524] width 4 height 8
click at [919, 520] on span "submit" at bounding box center [918, 524] width 4 height 8
click at [921, 518] on button "submit" at bounding box center [918, 525] width 26 height 21
click at [919, 520] on span "submit" at bounding box center [918, 524] width 4 height 8
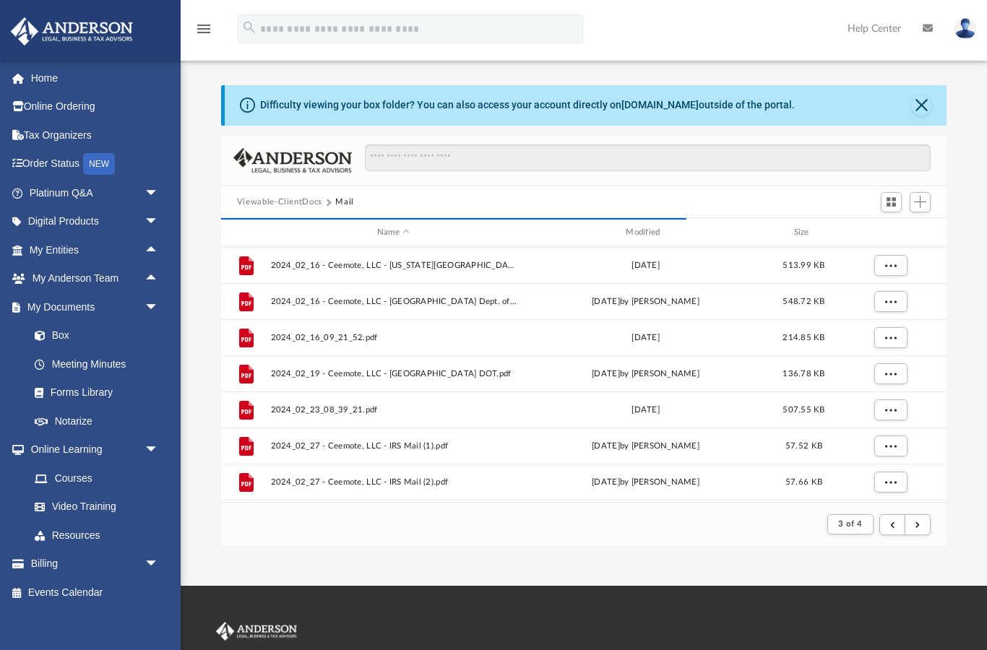
click at [867, 570] on div "App preneurlink@gmail.com Sign Out preneurlink@gmail.com Home Online Ordering T…" at bounding box center [493, 293] width 987 height 586
click at [919, 521] on span "submit" at bounding box center [918, 524] width 4 height 8
click at [921, 521] on button "submit" at bounding box center [918, 525] width 26 height 21
click at [920, 522] on span "submit" at bounding box center [918, 524] width 4 height 8
click at [926, 520] on button "submit" at bounding box center [918, 525] width 26 height 21
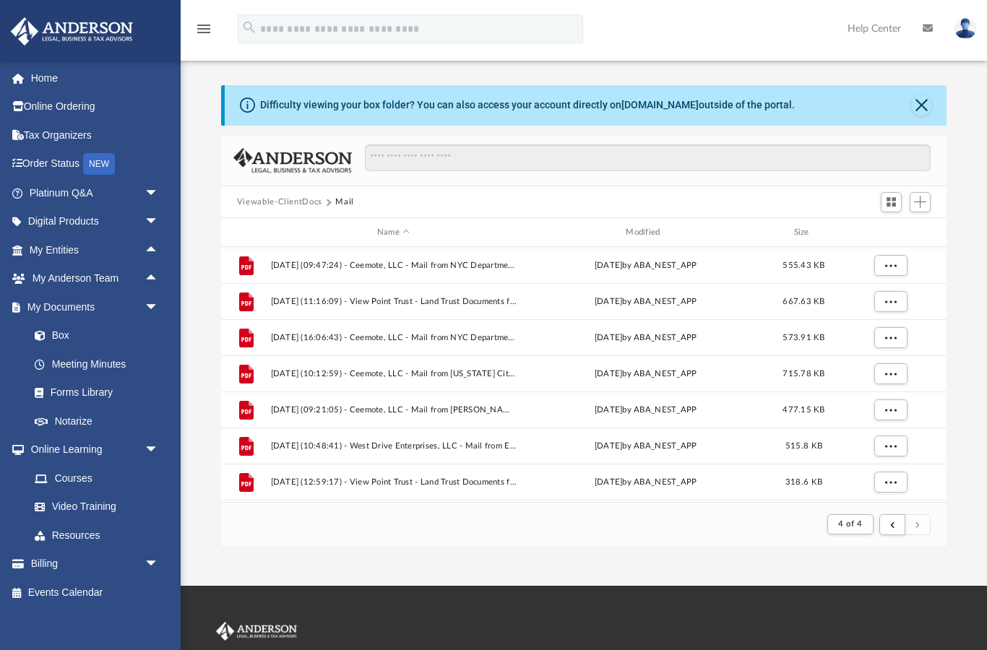
click at [918, 515] on button "submit" at bounding box center [918, 525] width 26 height 21
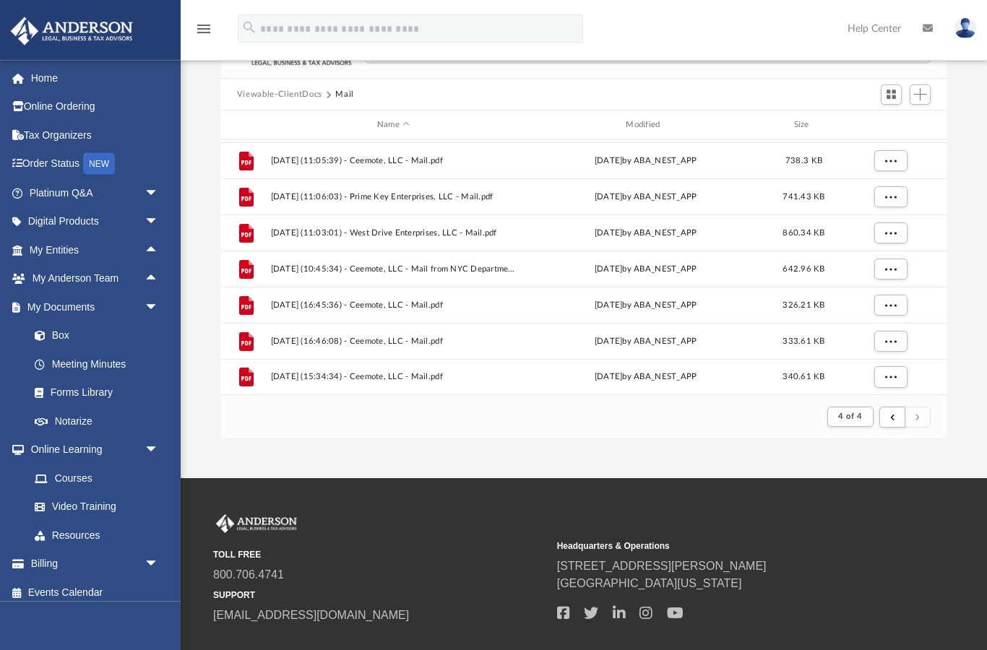
scroll to position [137, 0]
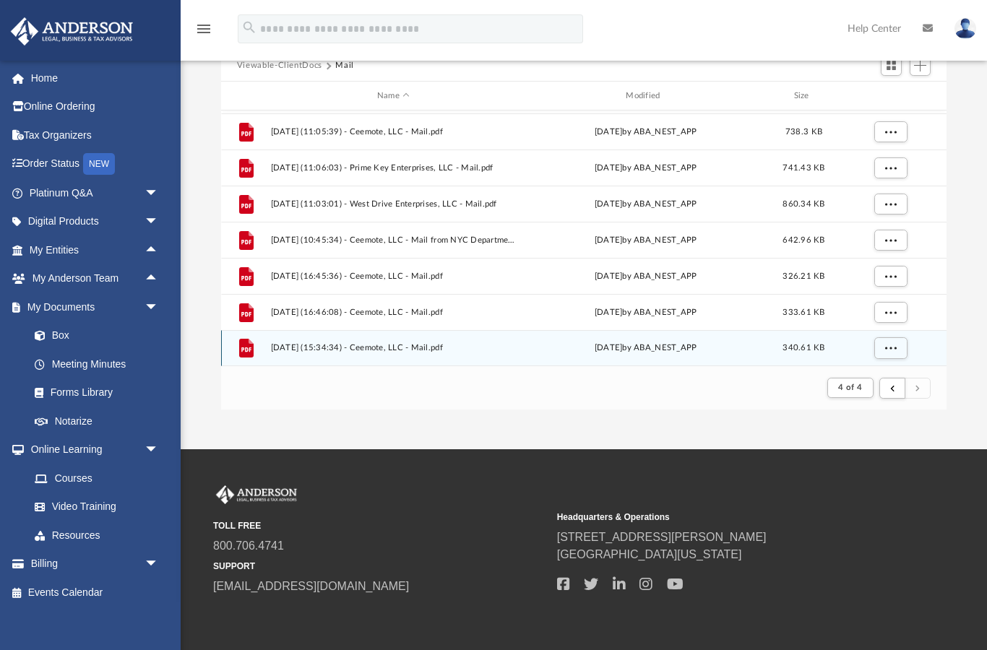
click at [894, 346] on span "More options" at bounding box center [891, 348] width 12 height 8
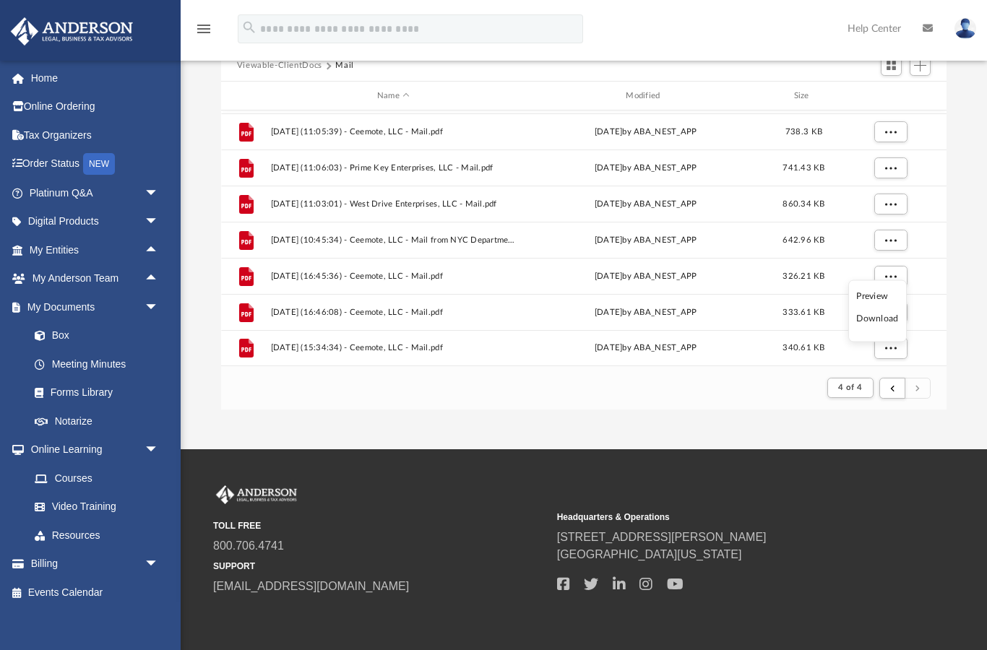
click at [895, 294] on li "Preview" at bounding box center [877, 295] width 42 height 15
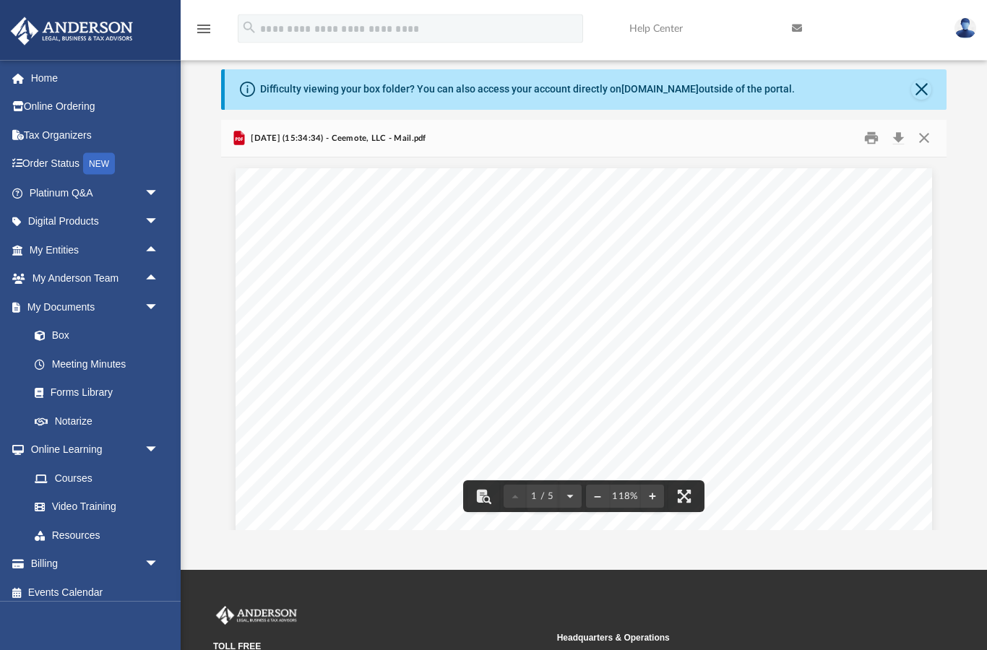
scroll to position [0, 0]
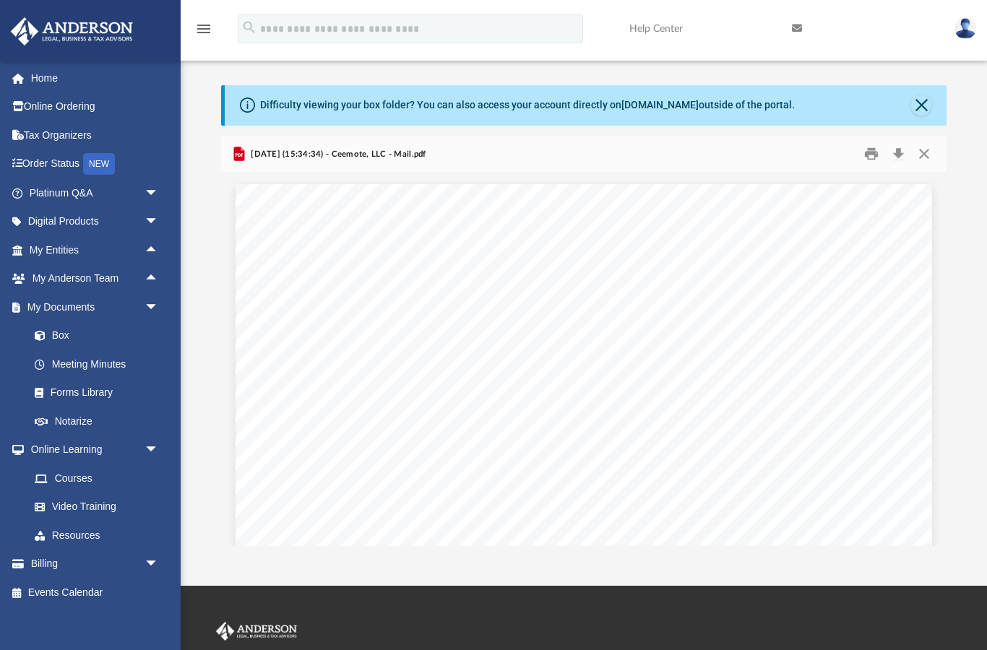
click at [935, 153] on button "Close" at bounding box center [924, 154] width 26 height 22
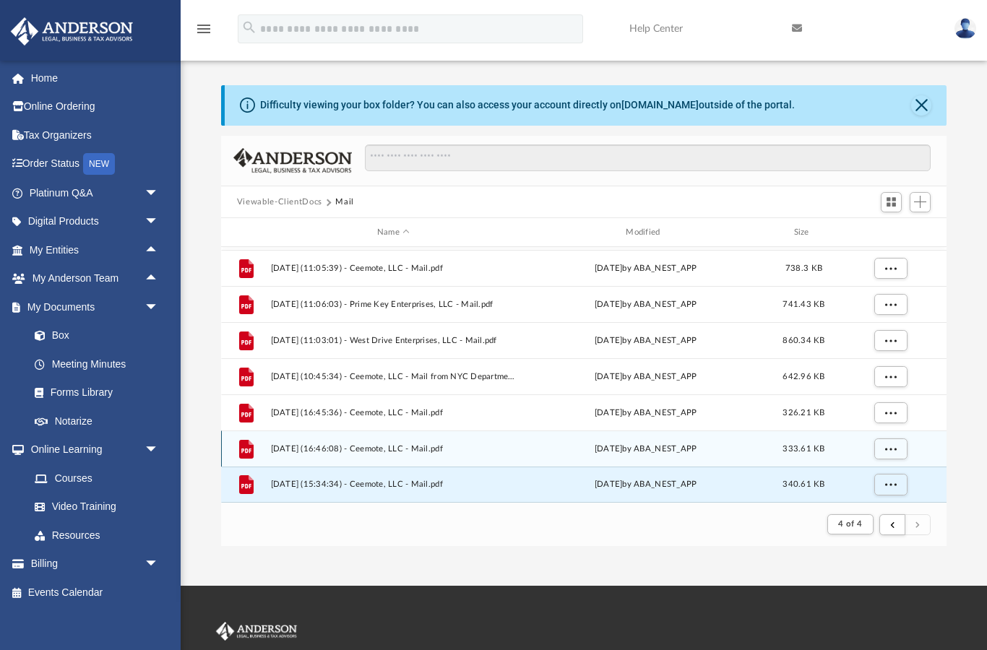
click at [896, 445] on span "More options" at bounding box center [891, 449] width 12 height 8
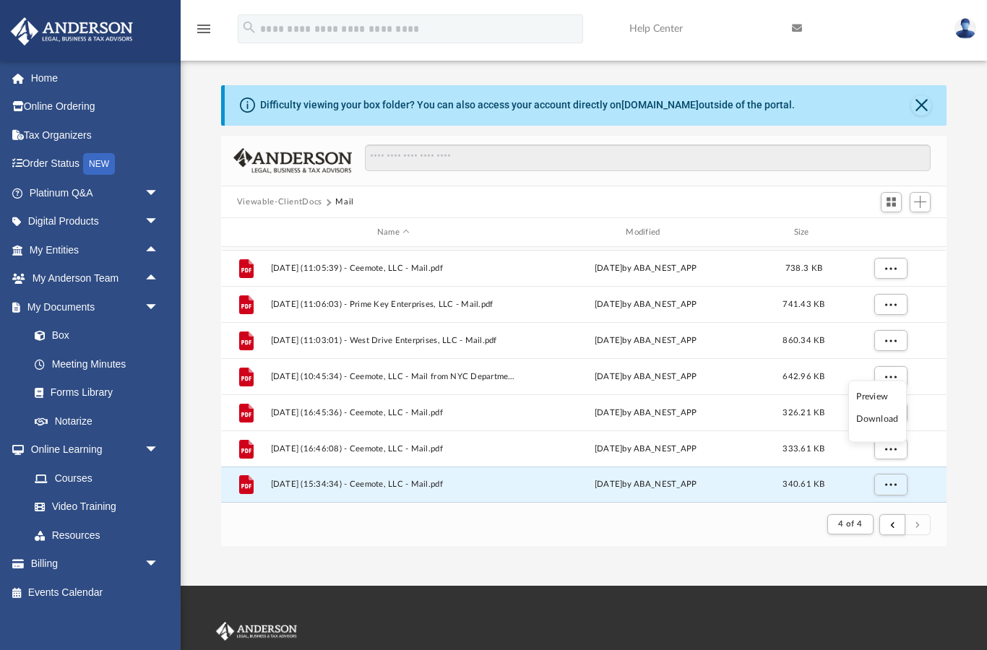
click at [889, 394] on li "Preview" at bounding box center [877, 396] width 42 height 15
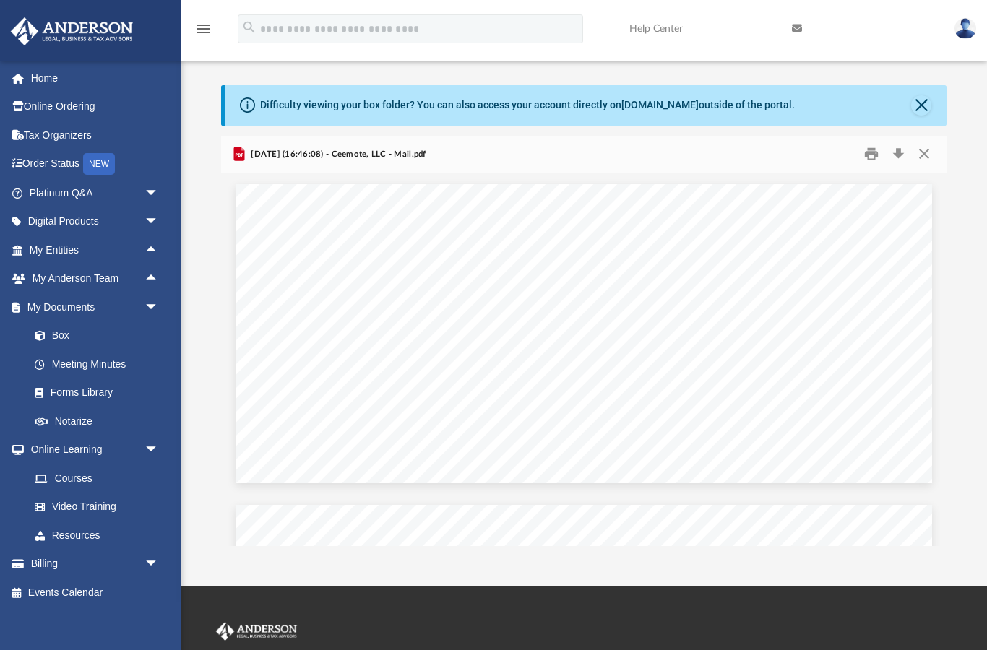
click at [926, 152] on button "Close" at bounding box center [924, 154] width 26 height 22
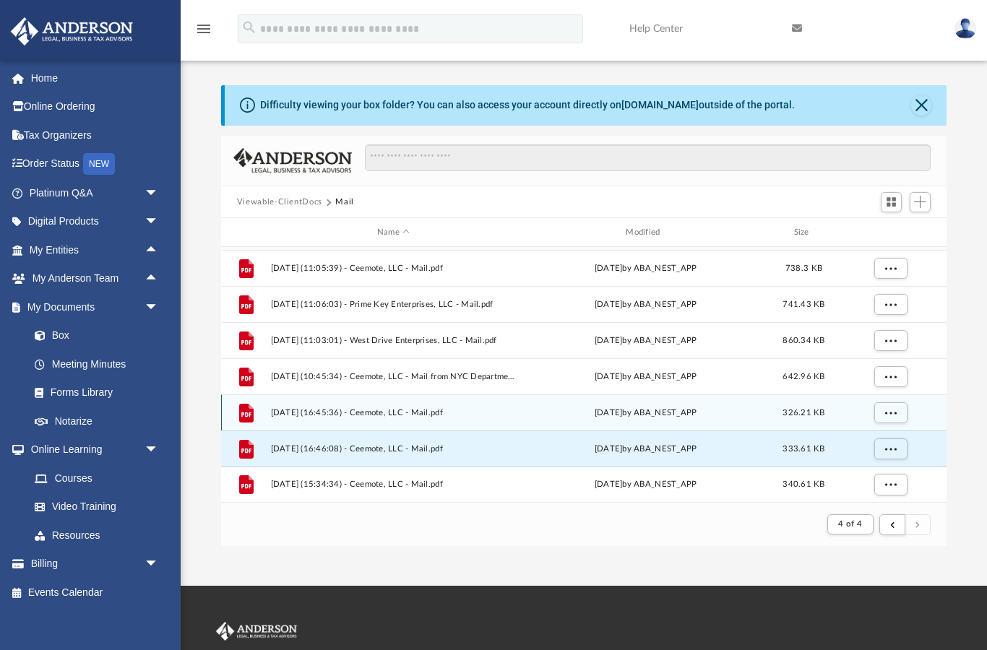
click at [891, 409] on span "More options" at bounding box center [891, 413] width 12 height 8
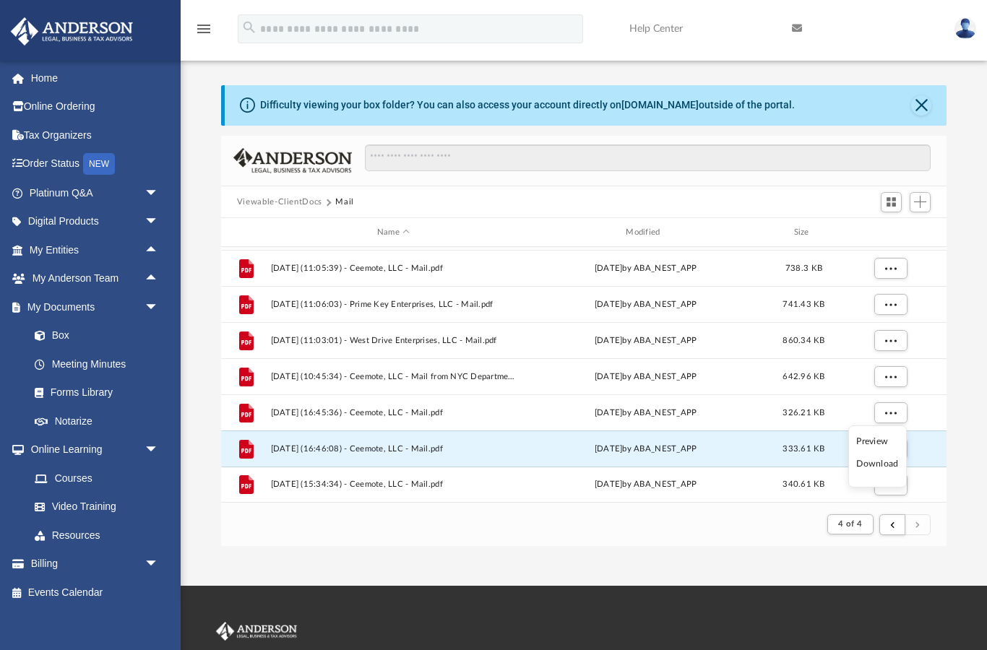
click at [895, 438] on li "Preview" at bounding box center [877, 441] width 42 height 15
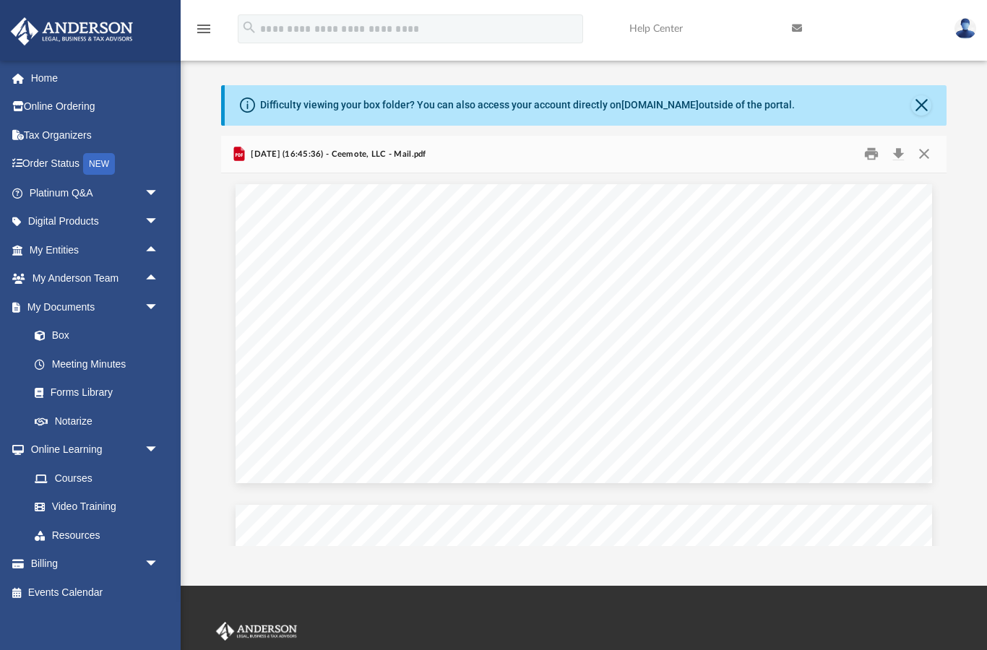
click at [924, 151] on button "Close" at bounding box center [924, 154] width 26 height 22
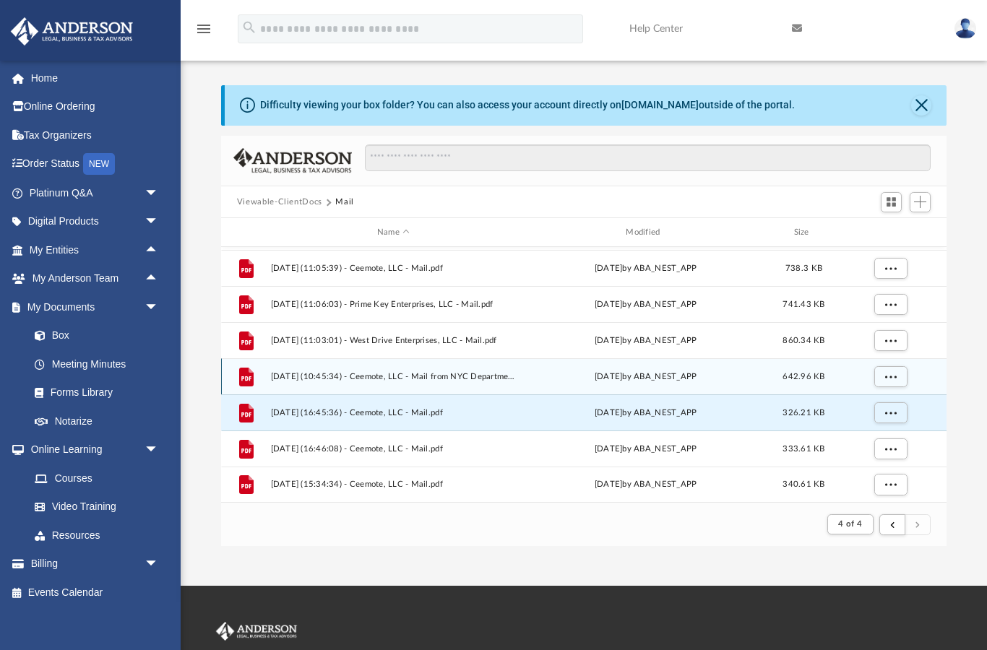
click at [897, 377] on button "More options" at bounding box center [890, 377] width 33 height 22
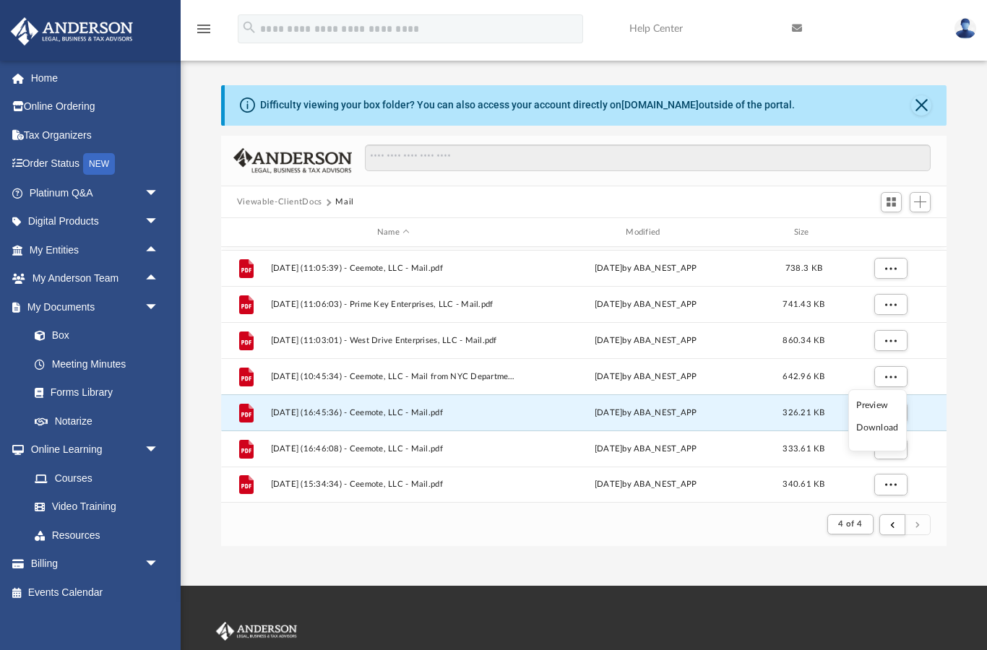
click at [896, 404] on li "Preview" at bounding box center [877, 405] width 42 height 15
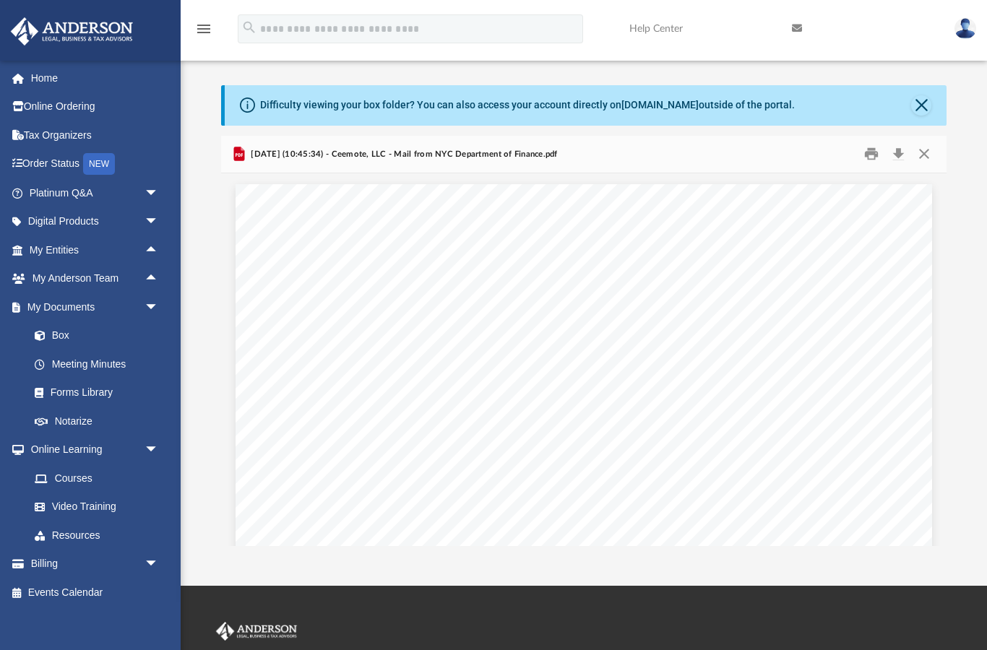
click at [879, 150] on button "Print" at bounding box center [871, 154] width 29 height 22
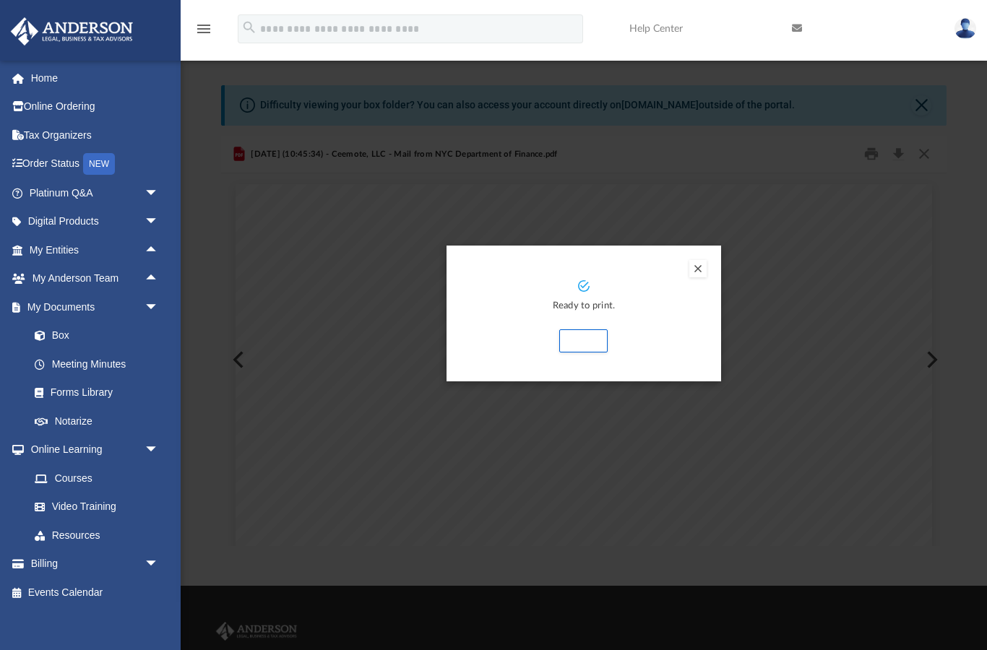
click at [596, 337] on button "Print" at bounding box center [583, 341] width 48 height 23
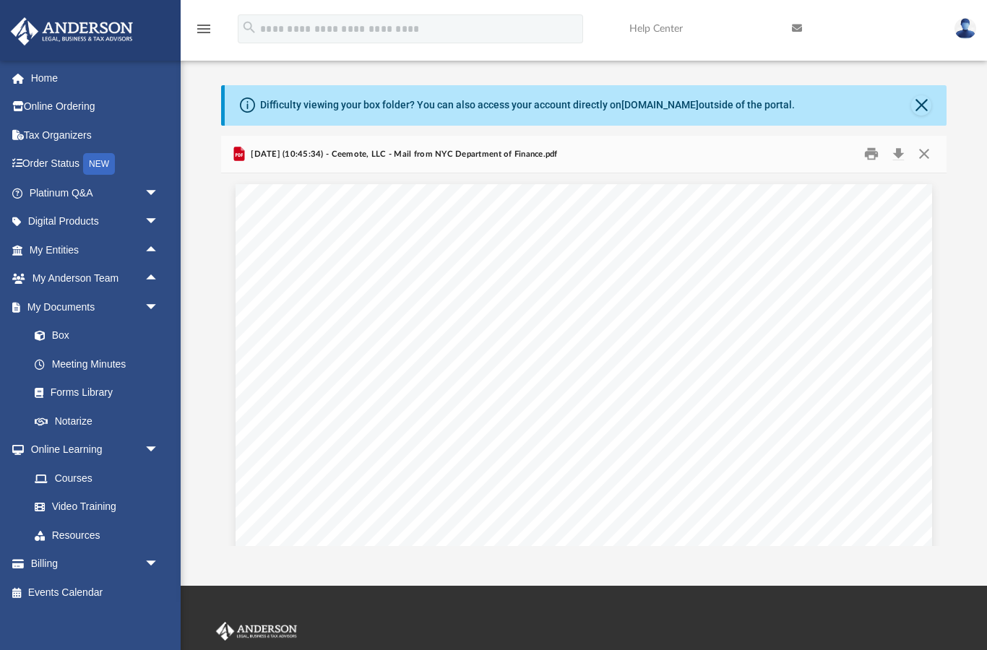
click at [928, 148] on button "Close" at bounding box center [924, 154] width 26 height 22
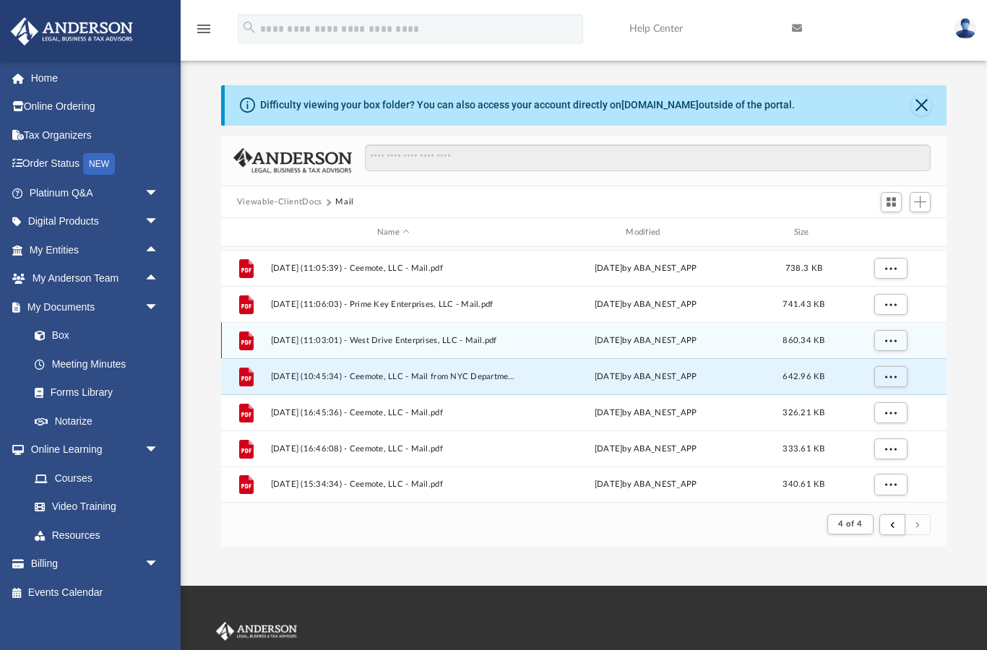
click at [900, 339] on button "More options" at bounding box center [890, 341] width 33 height 22
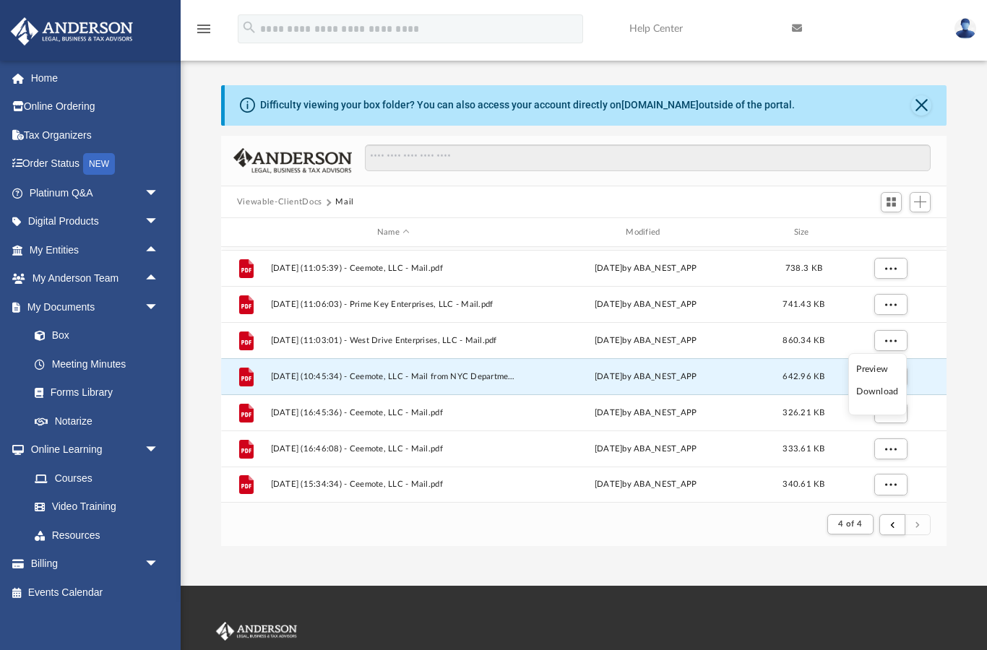
click at [892, 371] on li "Preview" at bounding box center [877, 369] width 42 height 15
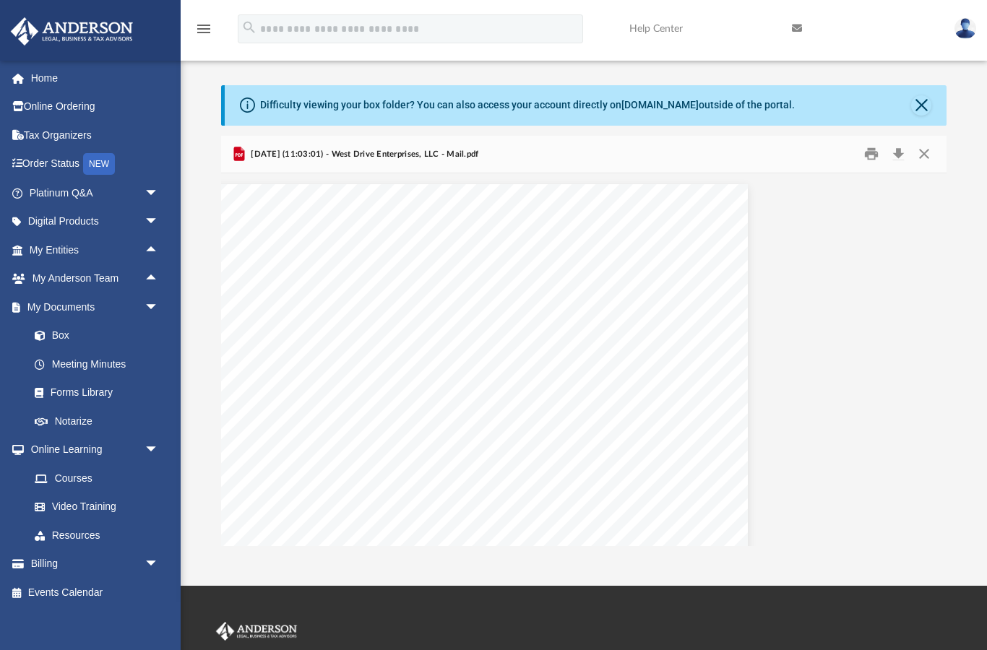
scroll to position [0, 167]
click at [932, 149] on button "Close" at bounding box center [924, 154] width 26 height 22
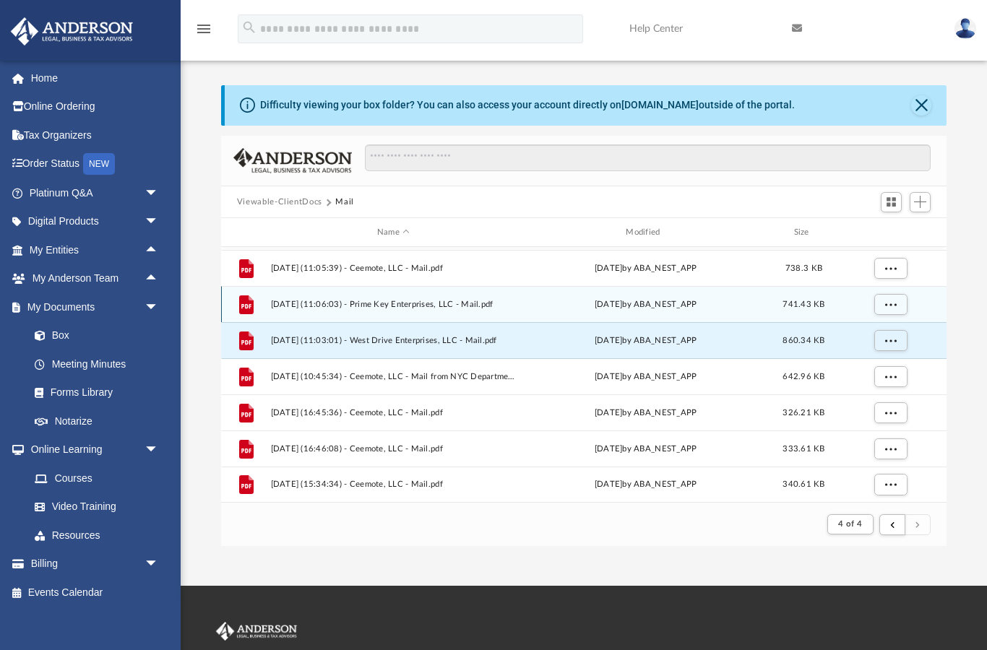
click at [897, 307] on button "More options" at bounding box center [890, 305] width 33 height 22
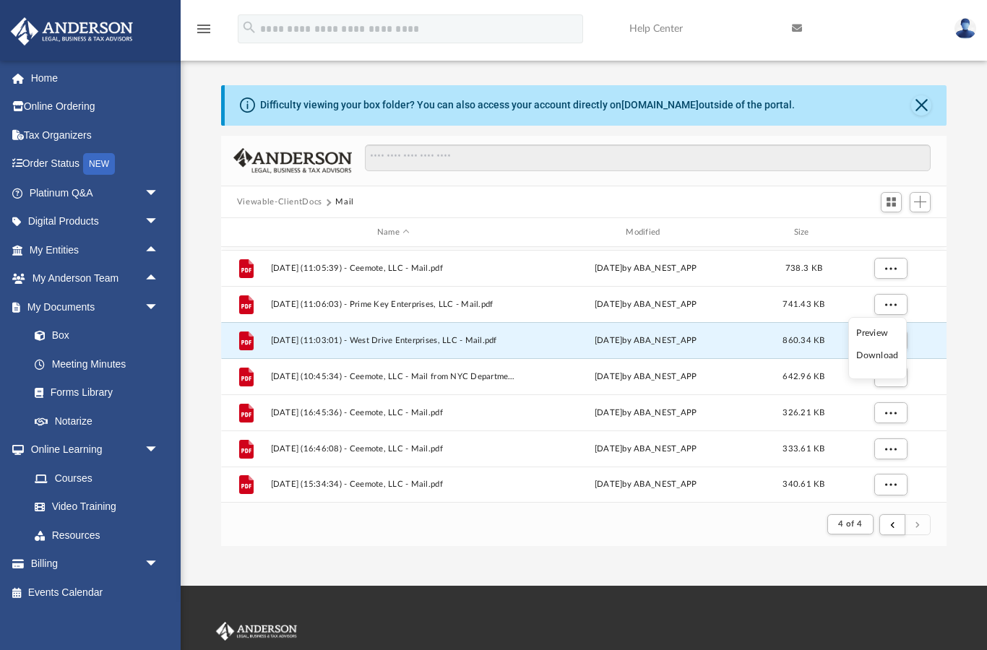
click at [887, 336] on li "Preview" at bounding box center [877, 333] width 42 height 15
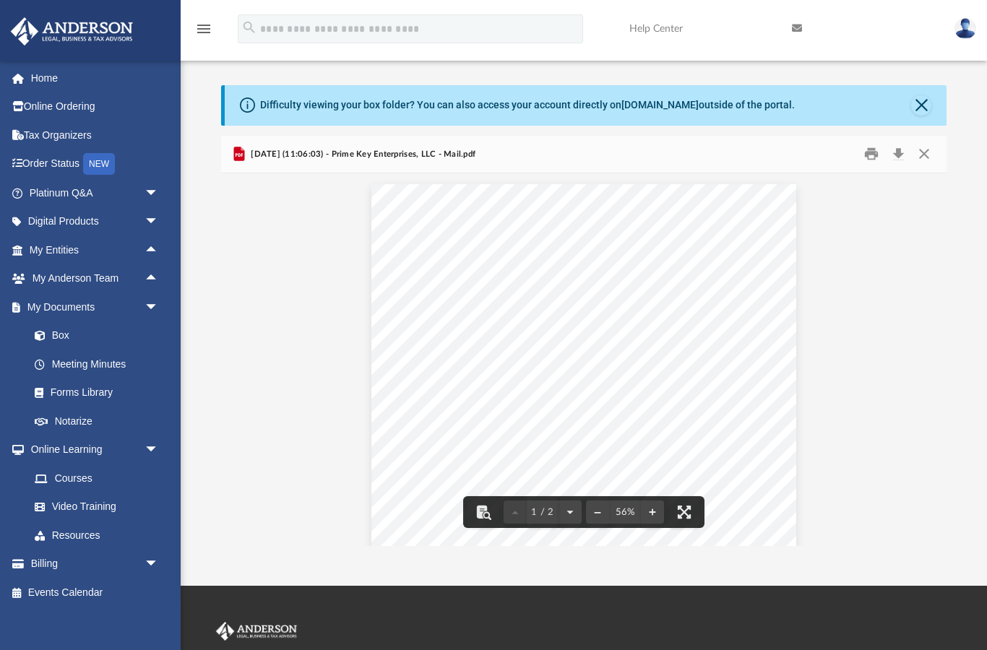
scroll to position [59, 0]
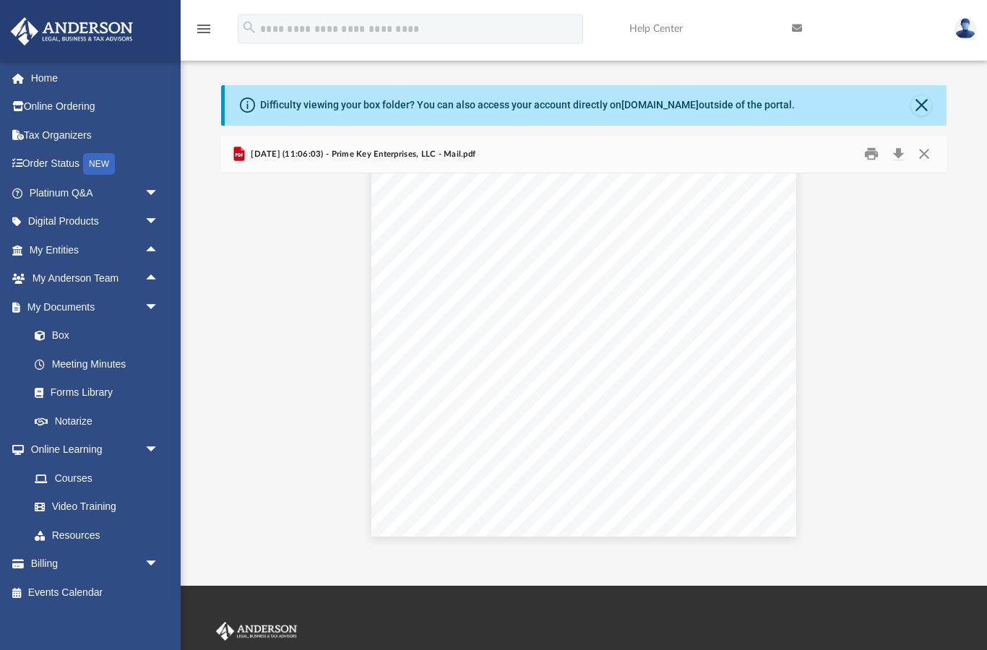
click at [931, 150] on button "Close" at bounding box center [924, 154] width 26 height 22
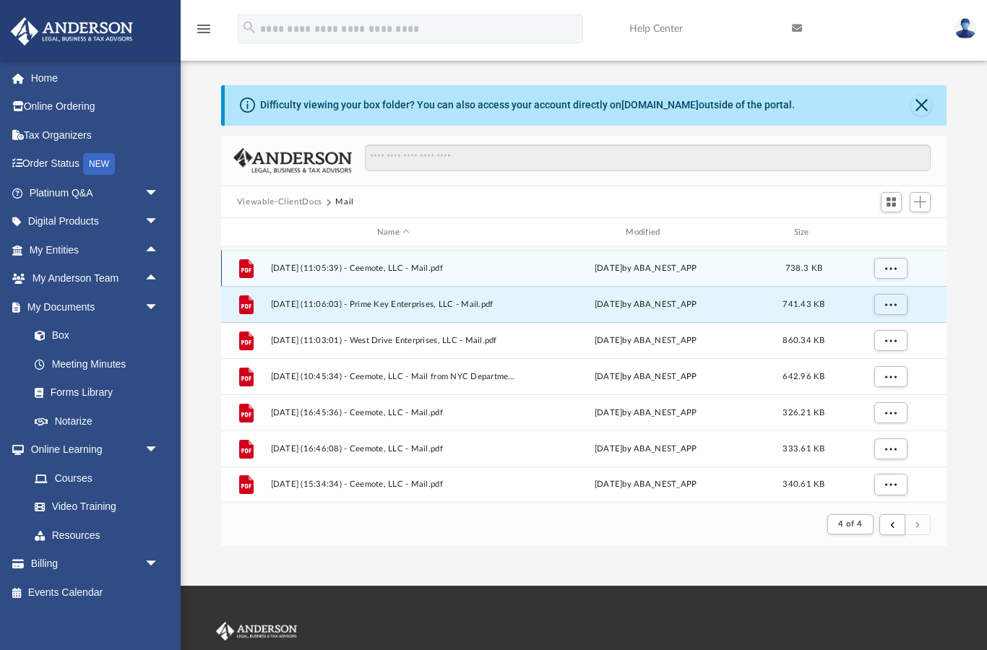
click at [895, 272] on span "More options" at bounding box center [891, 268] width 12 height 8
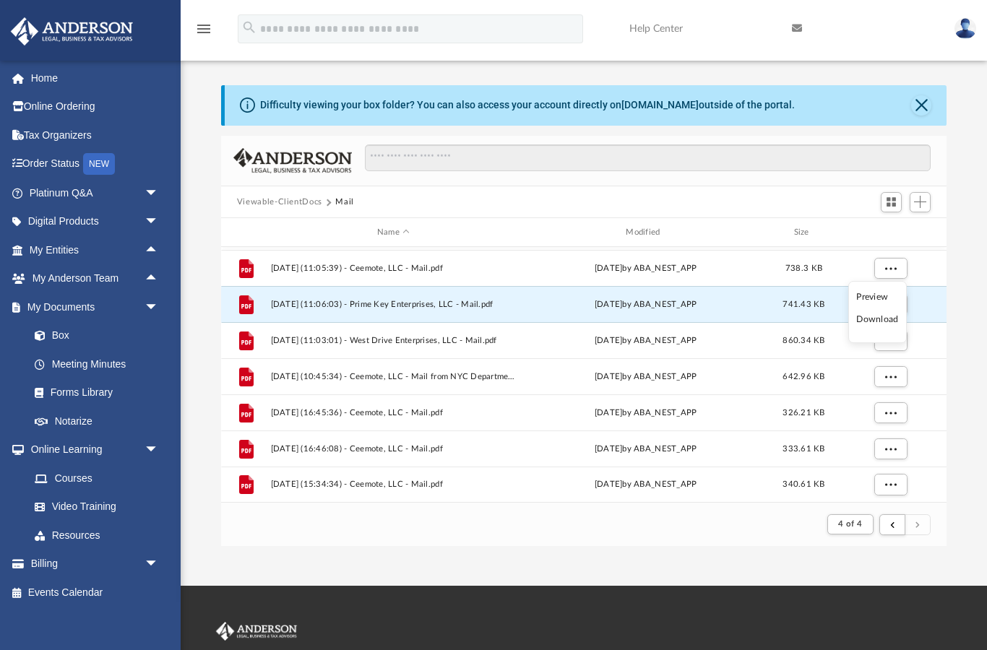
click at [890, 294] on li "Preview" at bounding box center [877, 297] width 42 height 15
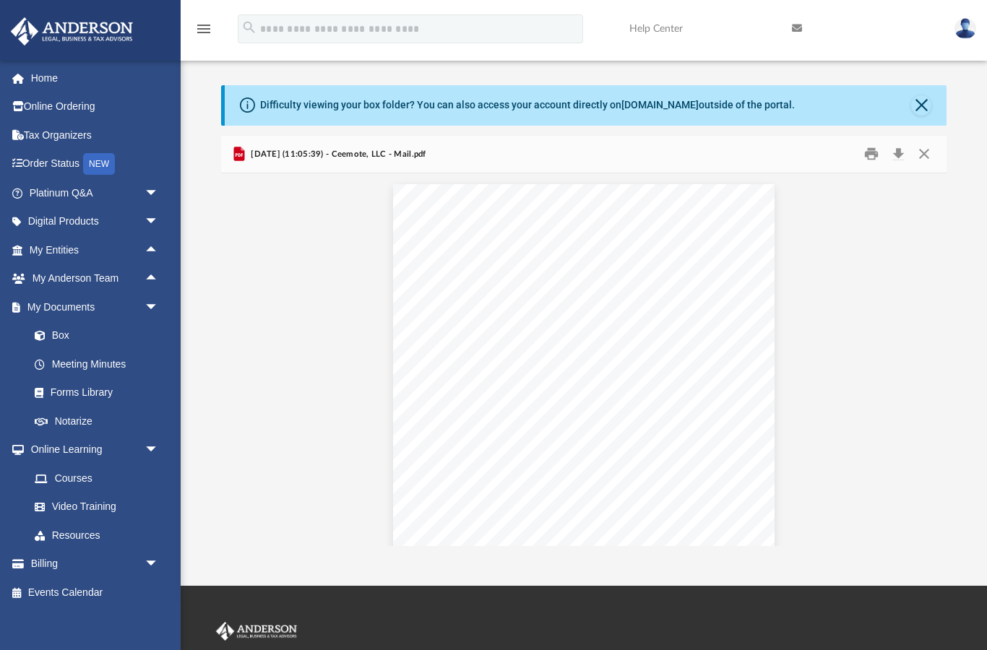
click at [930, 154] on button "Close" at bounding box center [924, 154] width 26 height 22
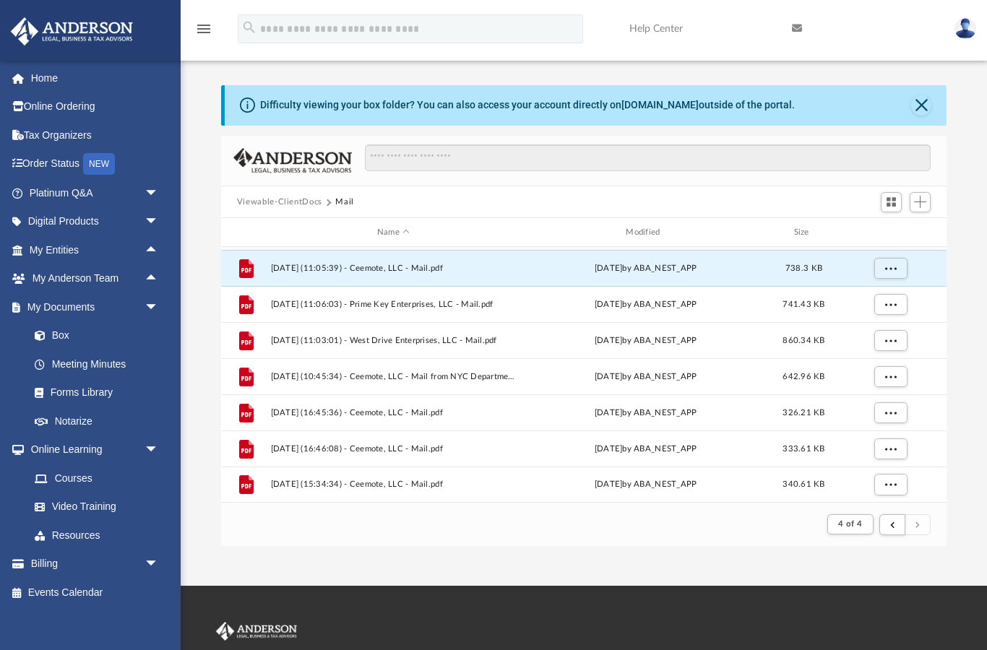
click at [147, 302] on span "arrow_drop_down" at bounding box center [159, 308] width 29 height 30
click at [145, 303] on span "arrow_drop_up" at bounding box center [159, 308] width 29 height 30
click at [29, 559] on span at bounding box center [25, 564] width 11 height 10
click at [148, 551] on span "arrow_drop_down" at bounding box center [159, 565] width 29 height 30
click at [145, 560] on span "arrow_drop_up" at bounding box center [159, 565] width 29 height 30
